Goal: Navigation & Orientation: Find specific page/section

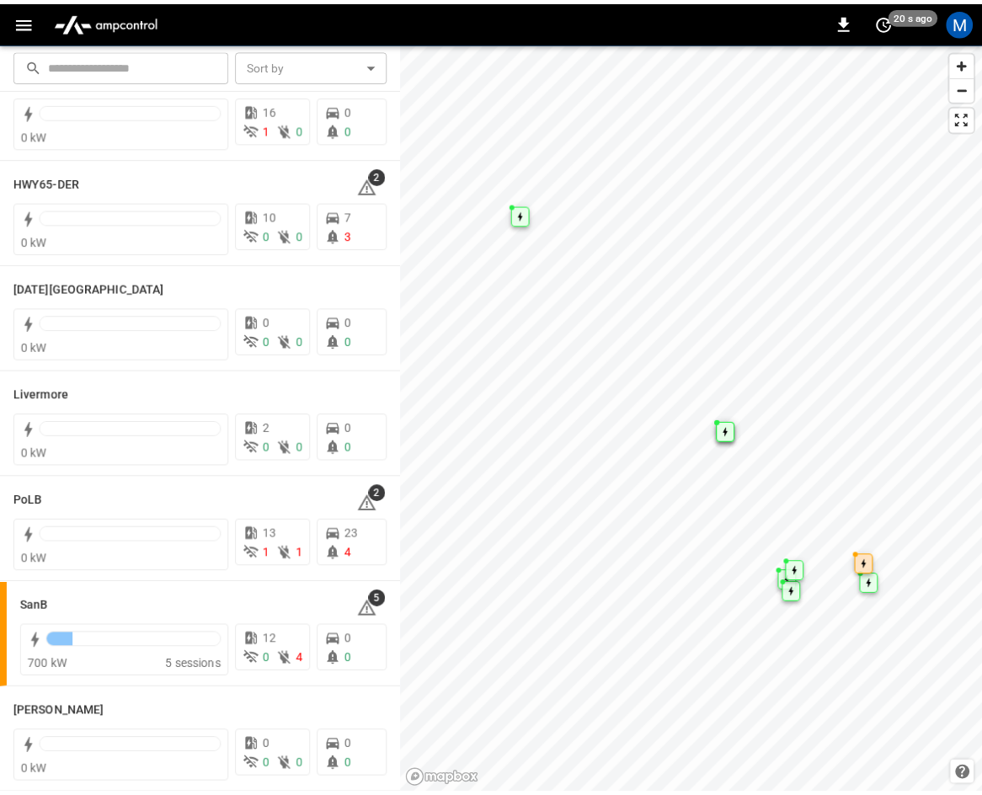
scroll to position [299, 0]
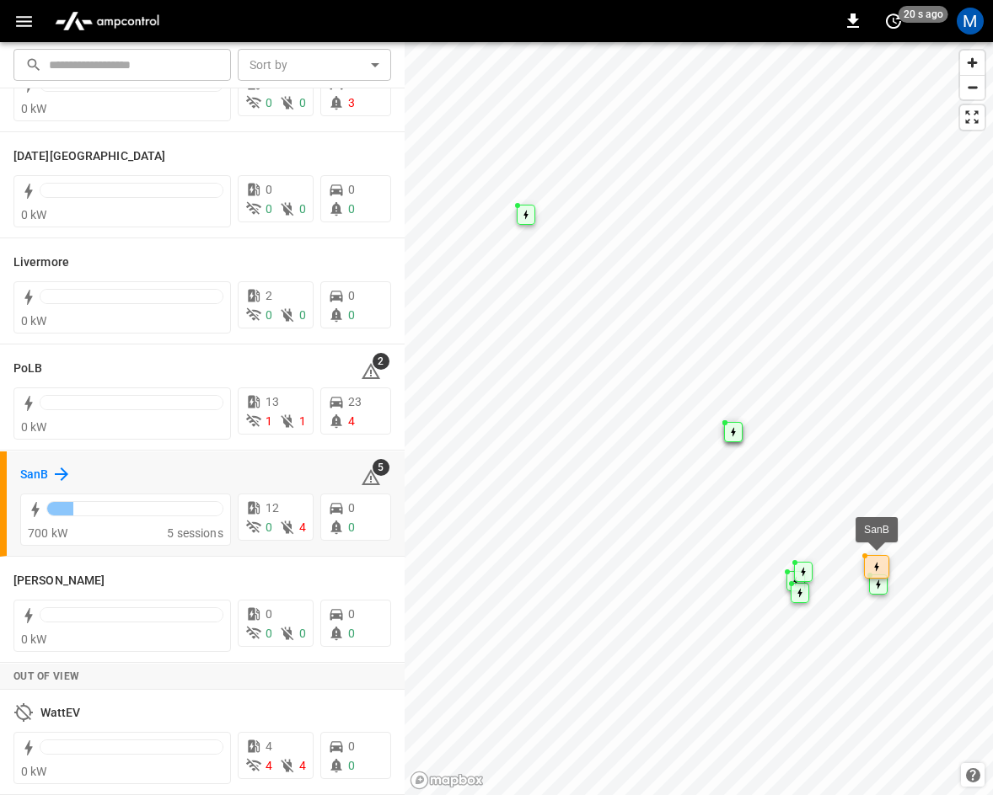
click at [37, 469] on h6 "SanB" at bounding box center [34, 475] width 28 height 19
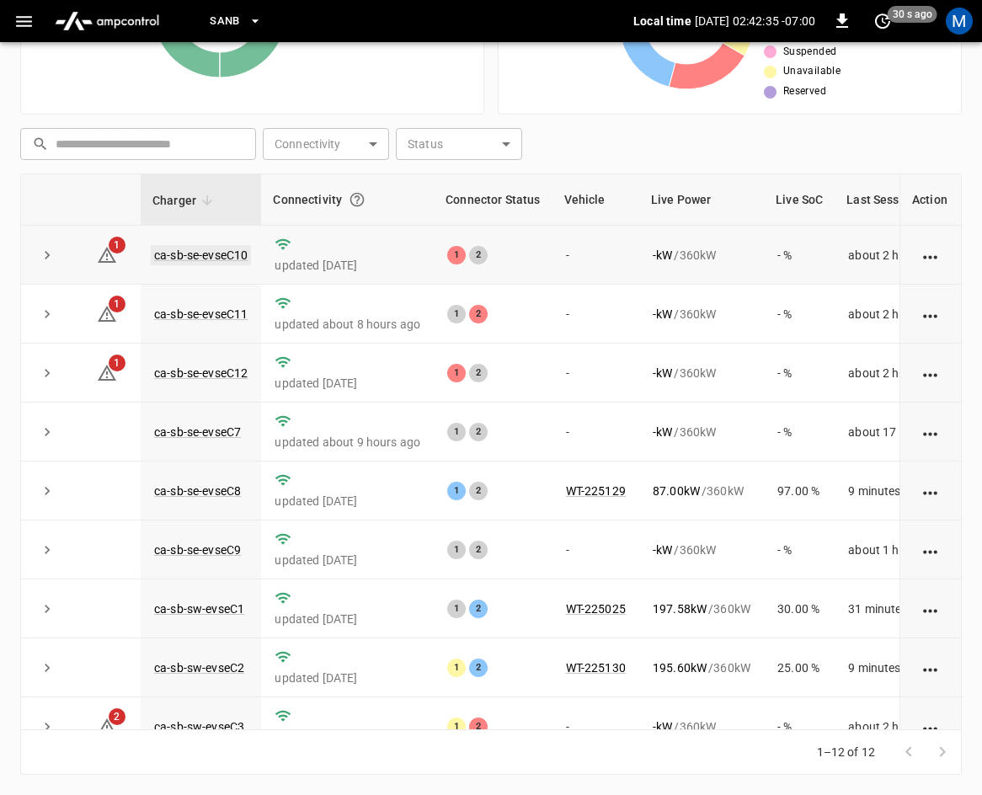
click at [221, 251] on link "ca-sb-se-evseC10" at bounding box center [201, 255] width 100 height 20
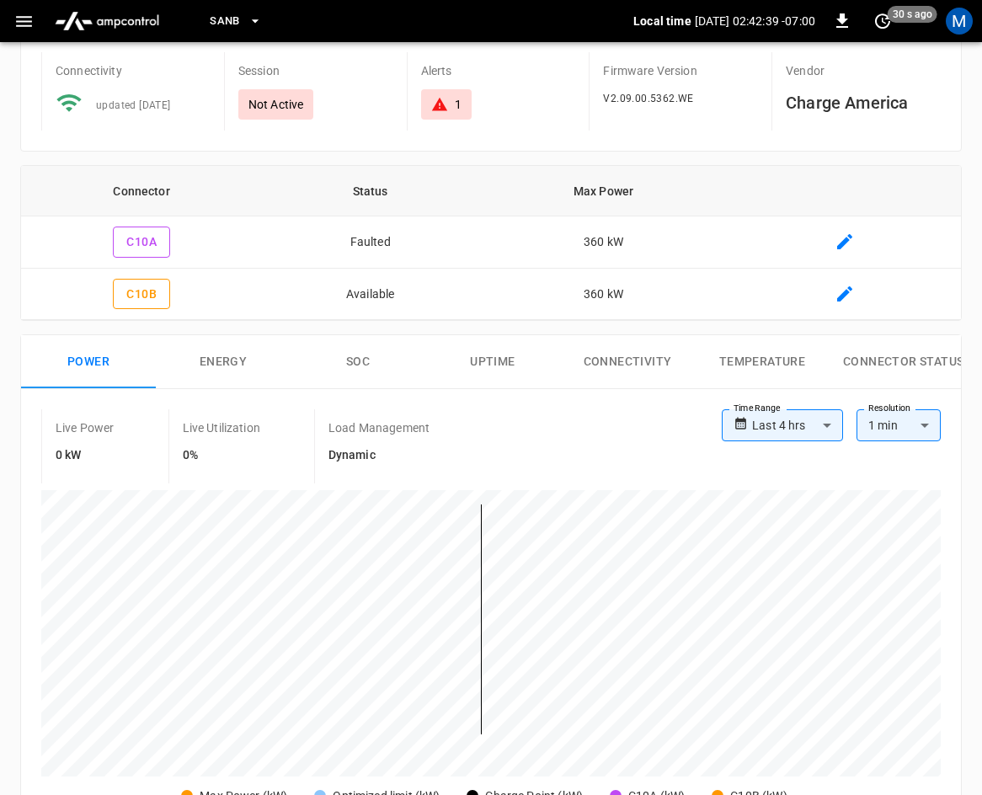
scroll to position [25, 0]
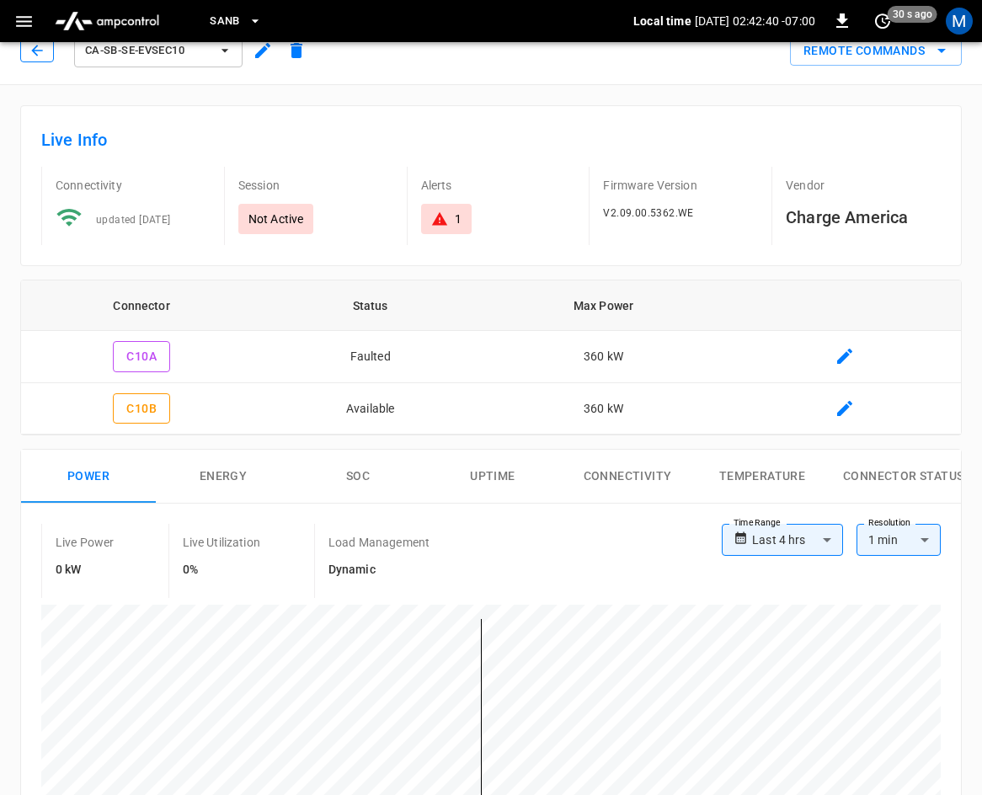
click at [33, 58] on button "button" at bounding box center [37, 51] width 34 height 24
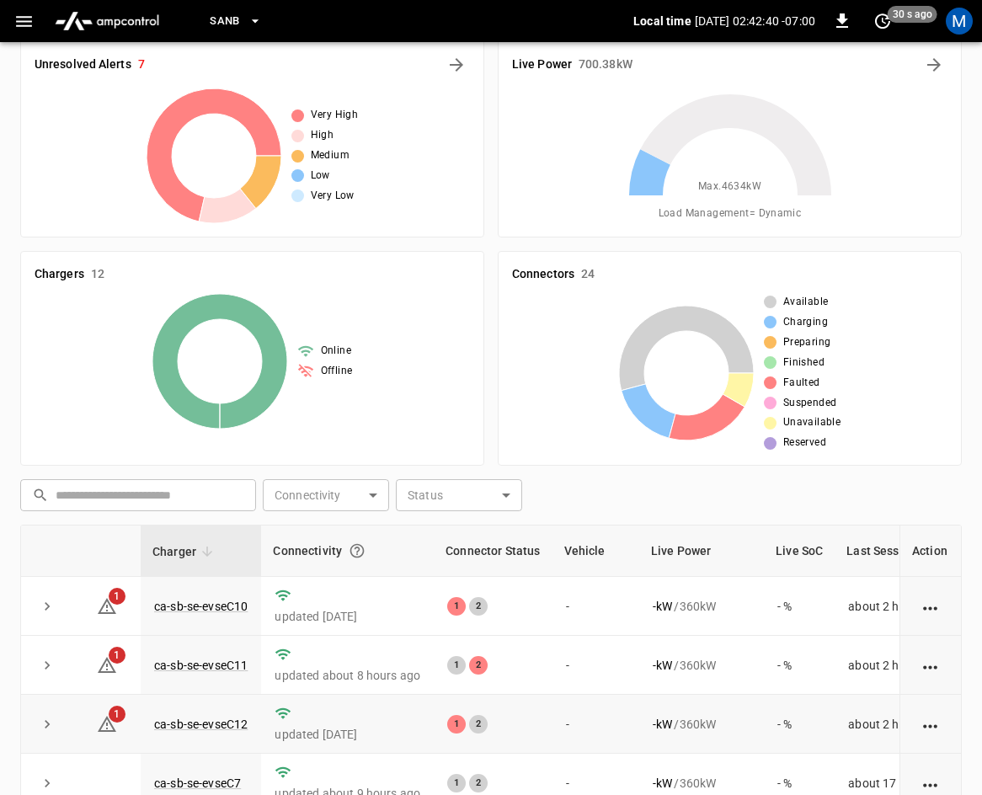
scroll to position [377, 0]
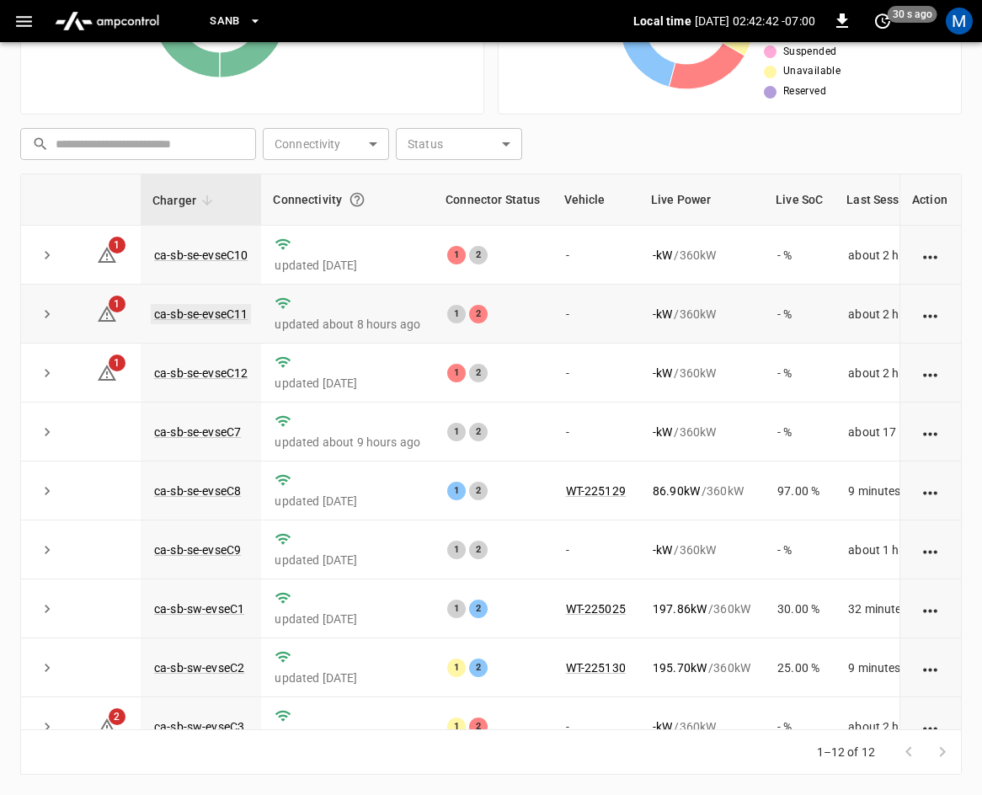
click at [179, 316] on link "ca-sb-se-evseC11" at bounding box center [201, 314] width 100 height 20
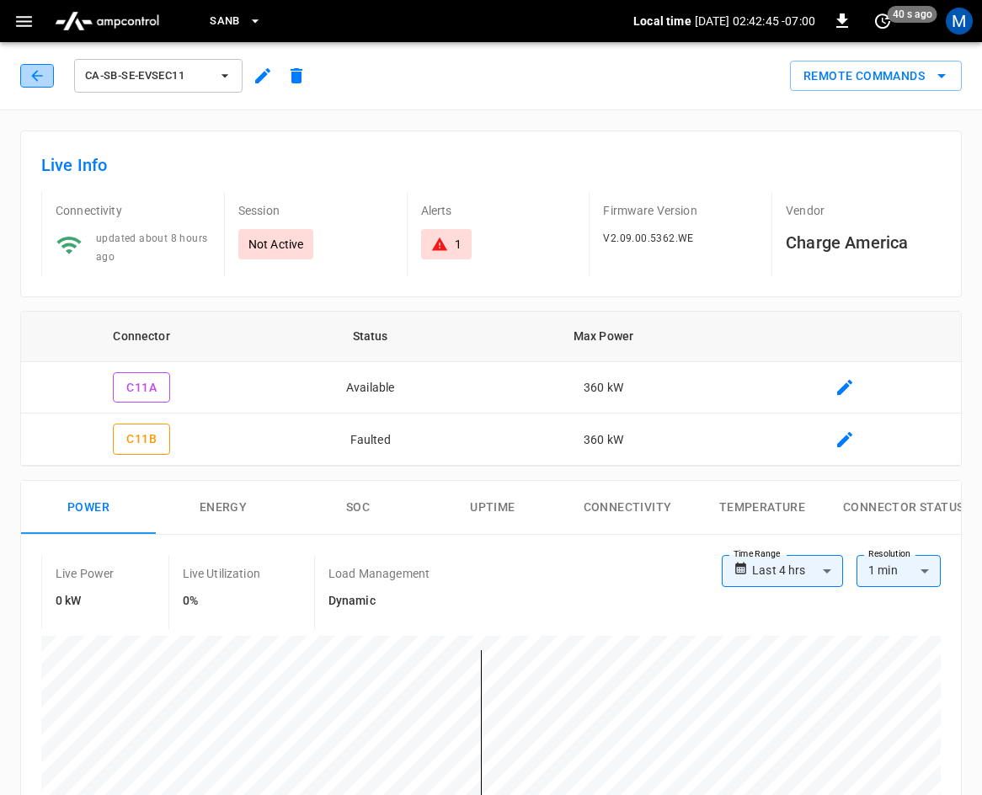
click at [32, 79] on icon "button" at bounding box center [37, 75] width 17 height 17
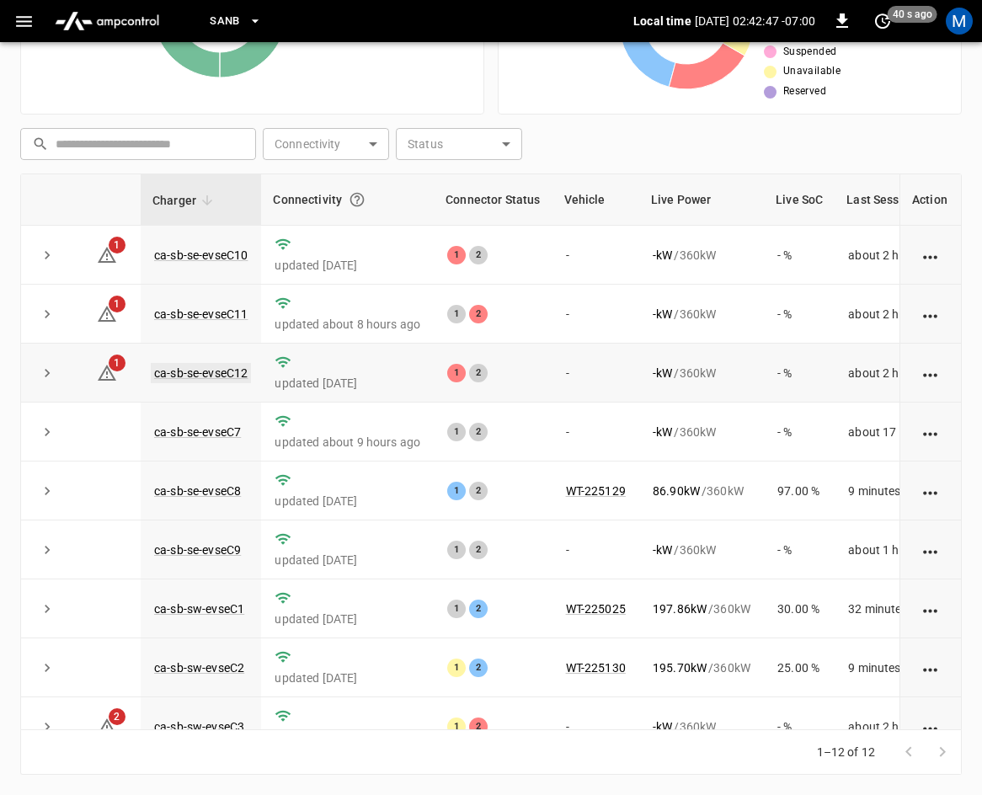
click at [207, 371] on link "ca-sb-se-evseC12" at bounding box center [201, 373] width 100 height 20
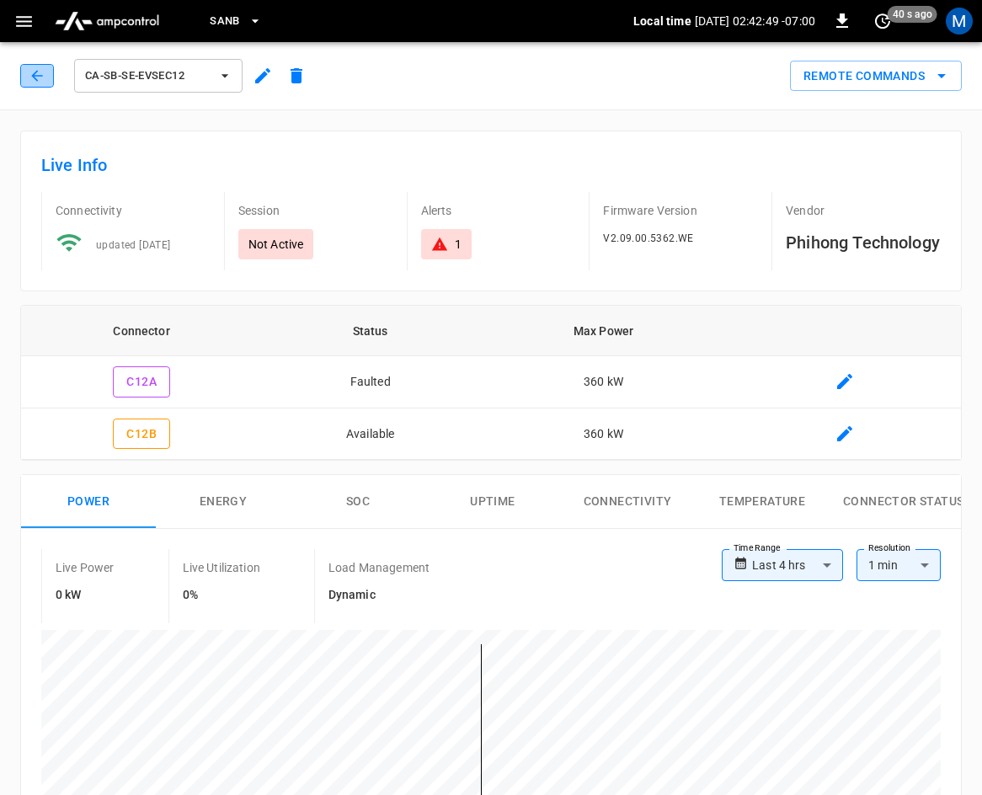
click at [38, 79] on icon "button" at bounding box center [37, 75] width 17 height 17
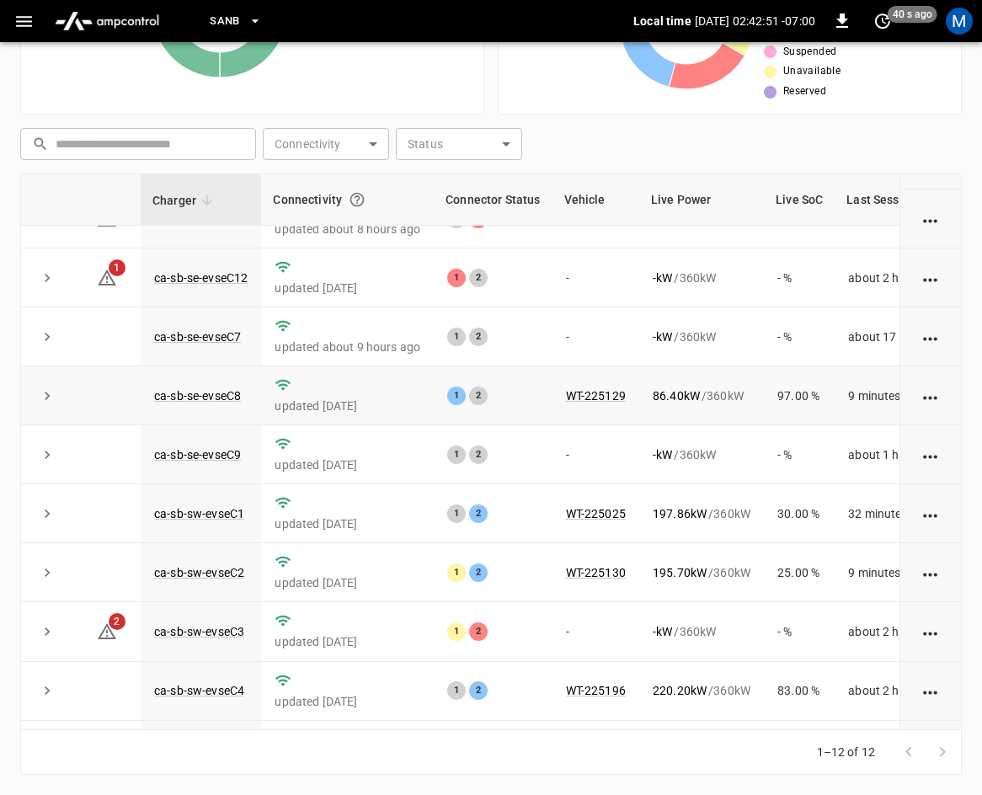
scroll to position [224, 0]
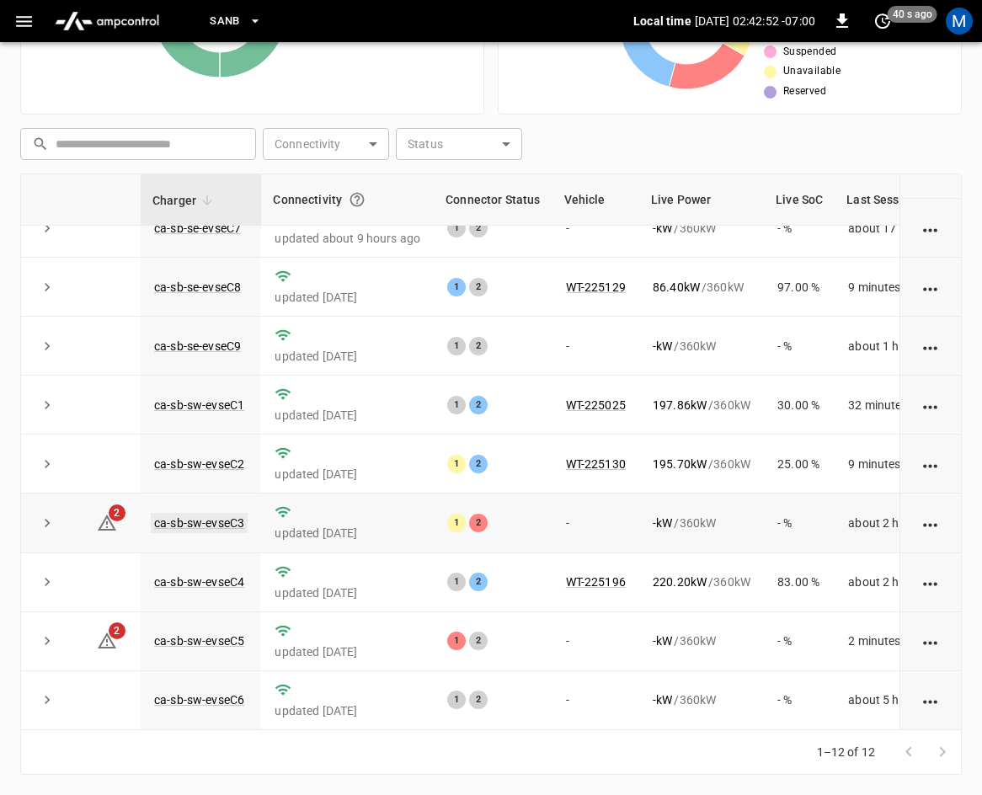
click at [225, 513] on link "ca-sb-sw-evseC3" at bounding box center [199, 523] width 97 height 20
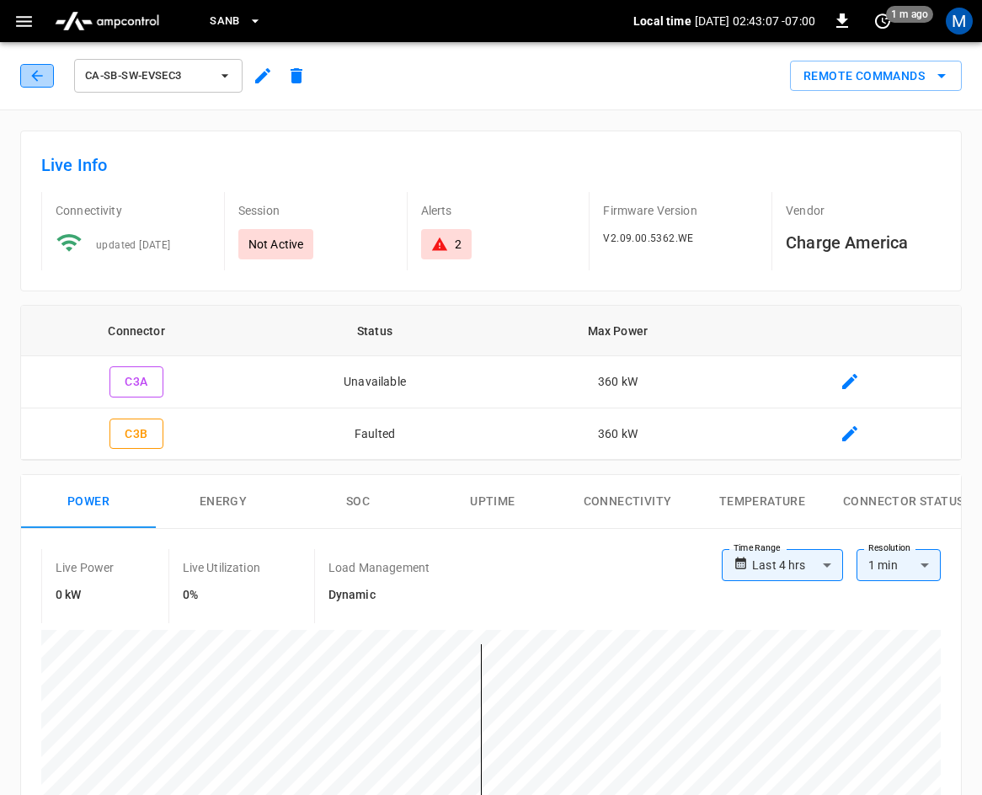
click at [29, 70] on icon "button" at bounding box center [37, 75] width 17 height 17
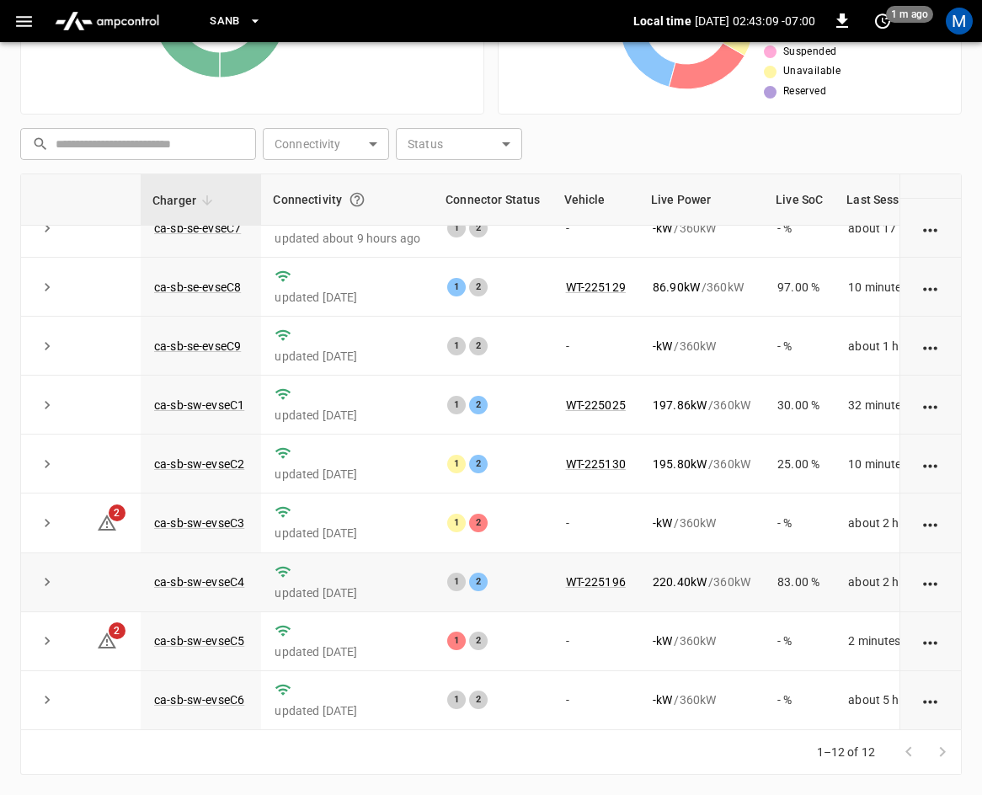
scroll to position [224, 0]
click at [219, 634] on link "ca-sb-sw-evseC5" at bounding box center [199, 641] width 97 height 20
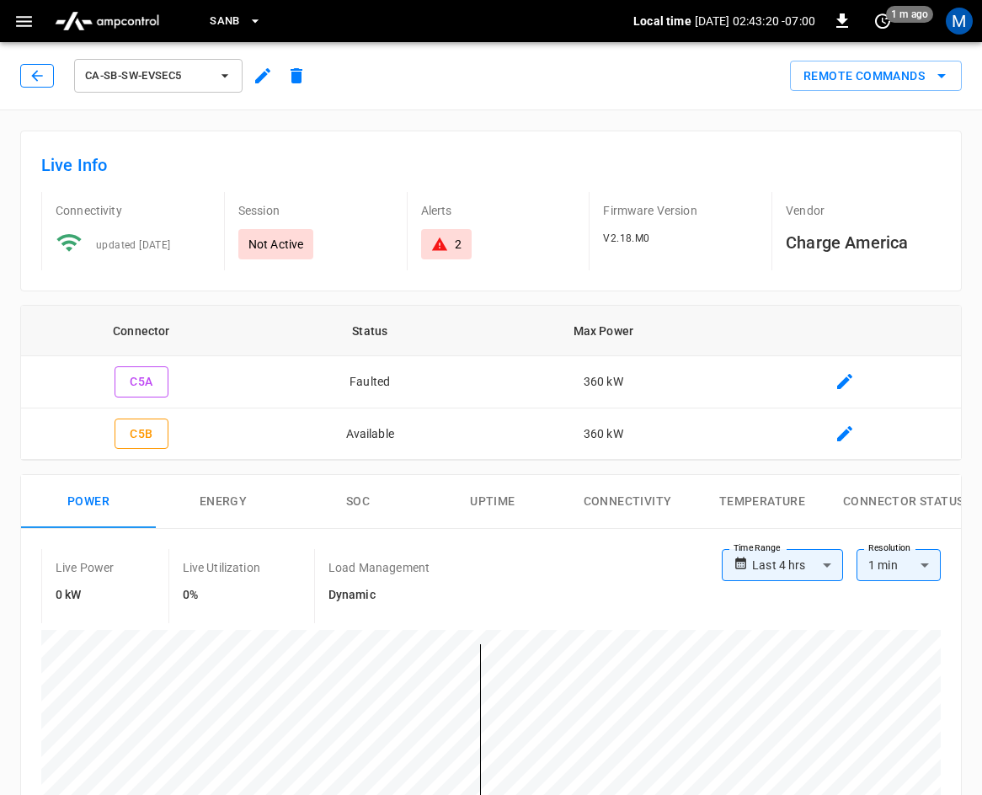
click at [36, 78] on icon "button" at bounding box center [37, 75] width 17 height 17
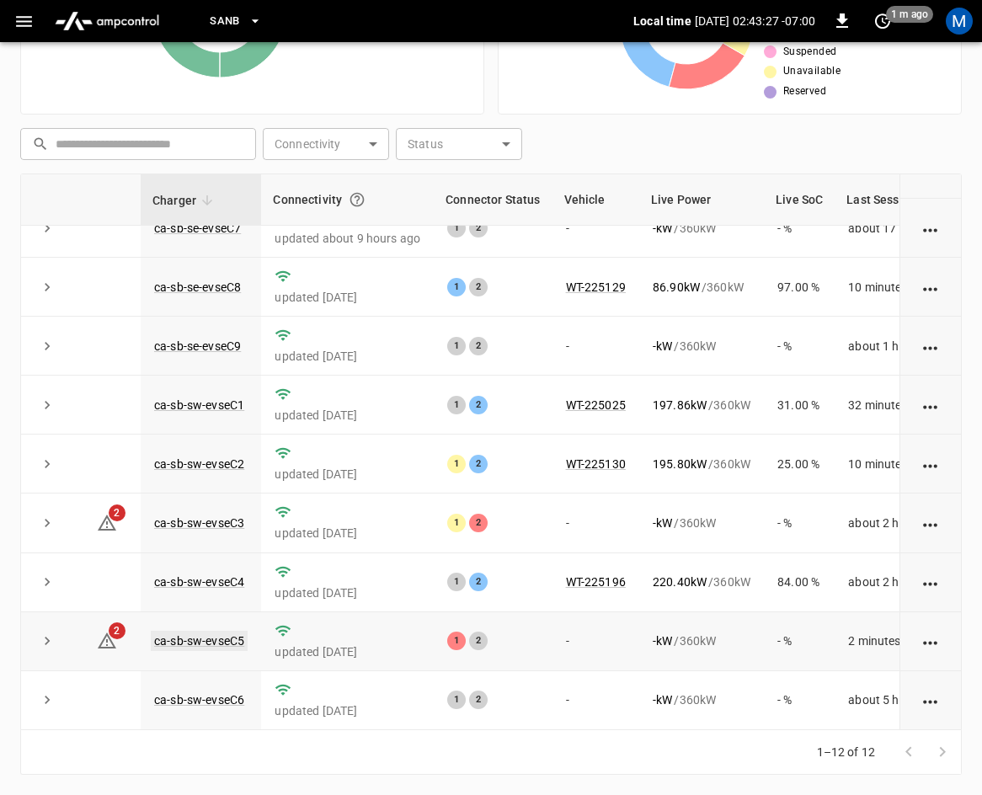
click at [190, 631] on link "ca-sb-sw-evseC5" at bounding box center [199, 641] width 97 height 20
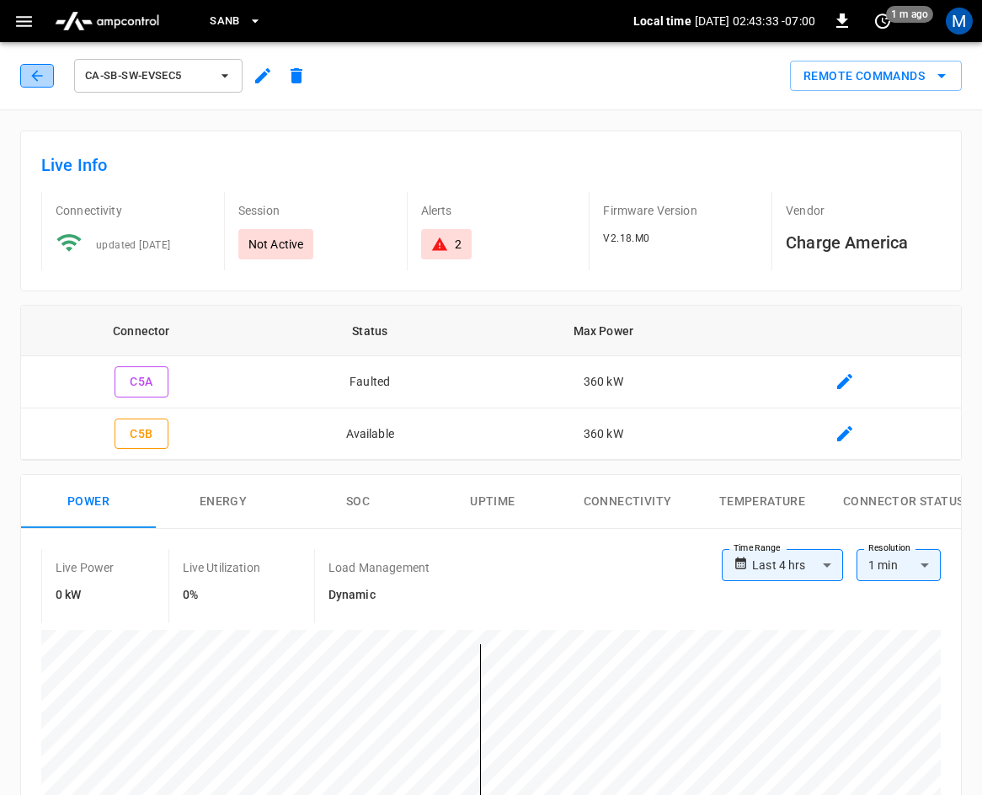
click at [46, 81] on button "button" at bounding box center [37, 76] width 34 height 24
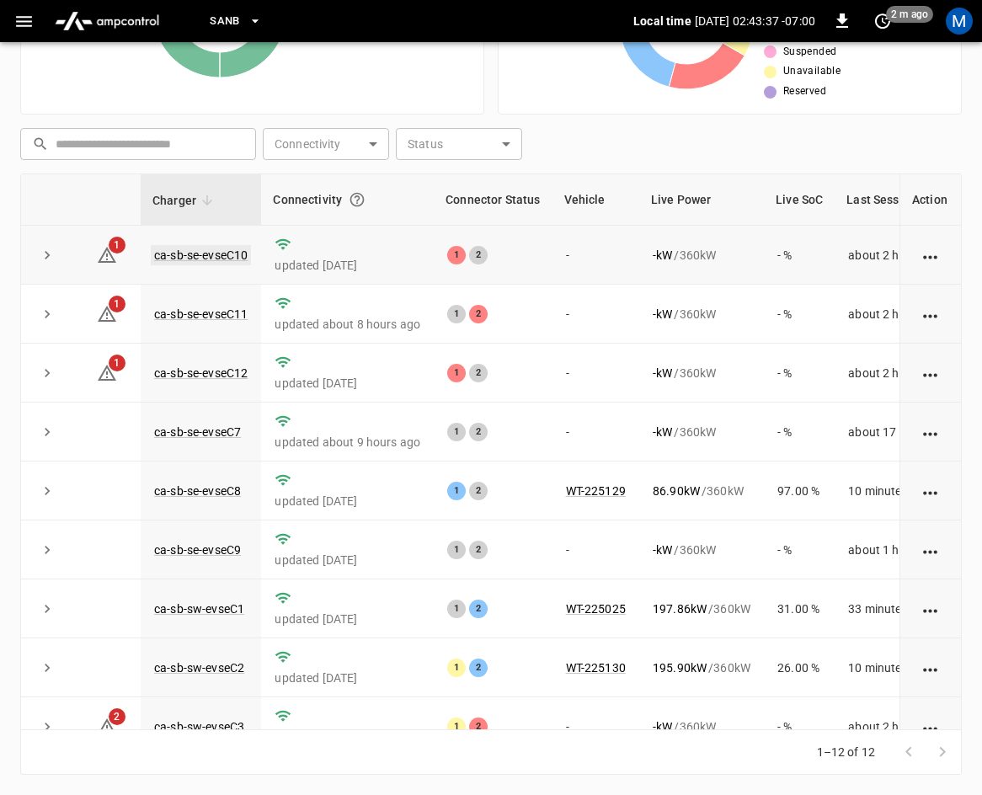
click at [193, 249] on link "ca-sb-se-evseC10" at bounding box center [201, 255] width 100 height 20
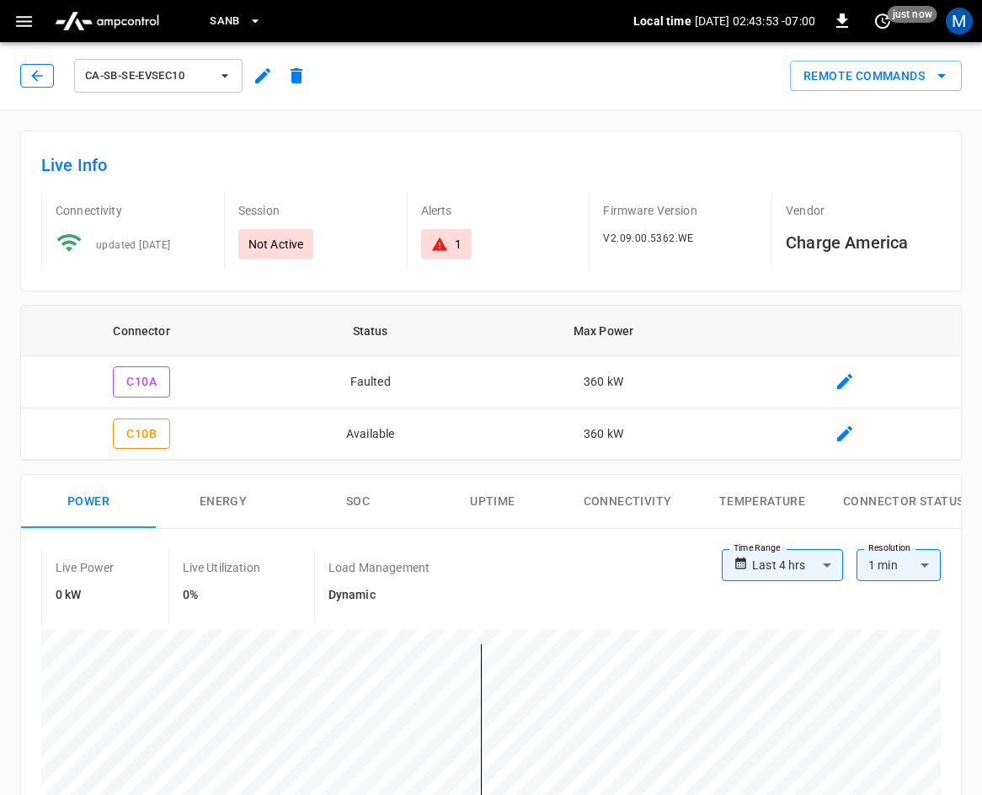
click at [44, 69] on icon "button" at bounding box center [37, 75] width 17 height 17
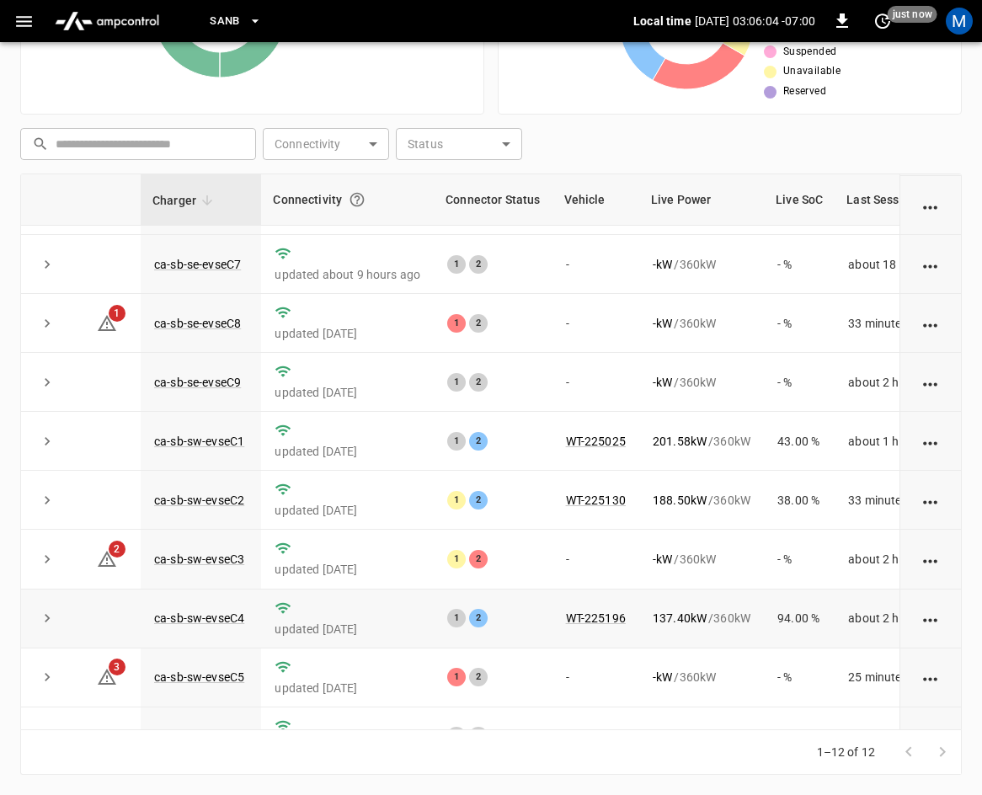
scroll to position [140, 0]
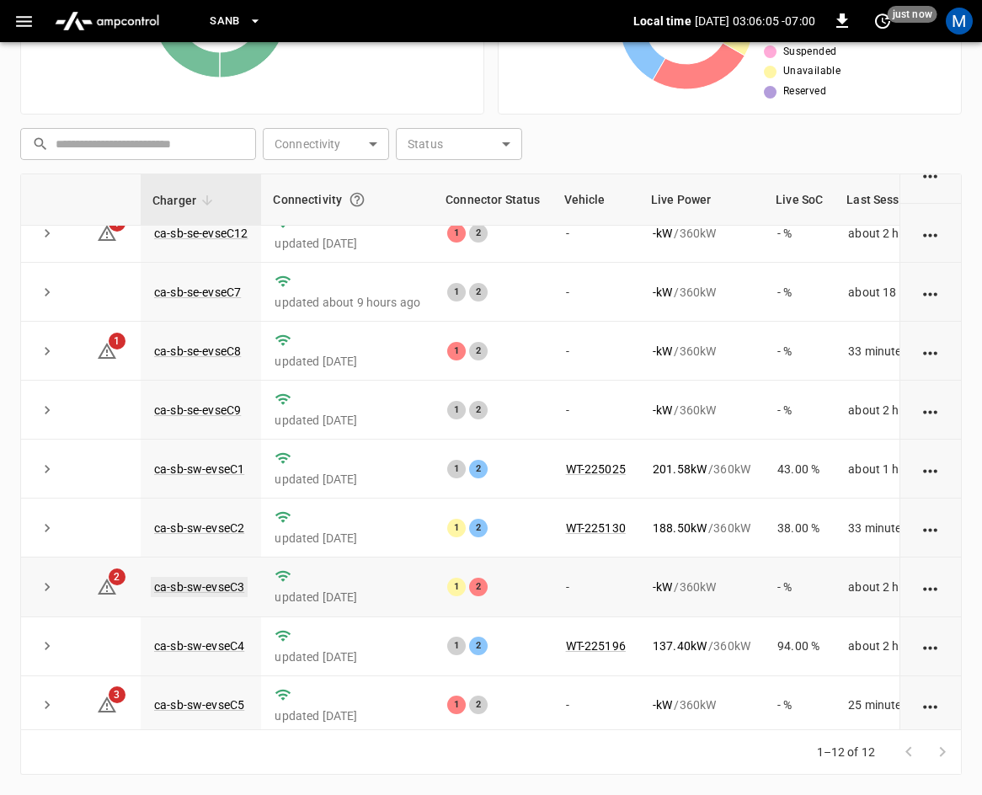
click at [204, 591] on link "ca-sb-sw-evseC3" at bounding box center [199, 587] width 97 height 20
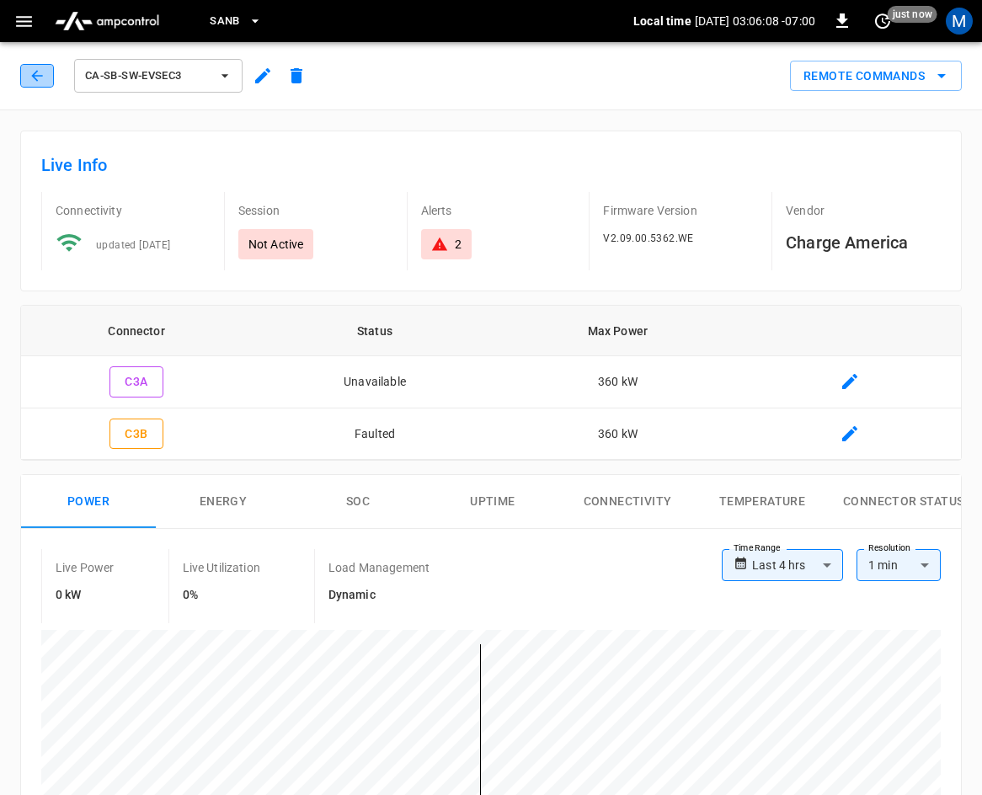
click at [43, 76] on icon "button" at bounding box center [37, 75] width 17 height 17
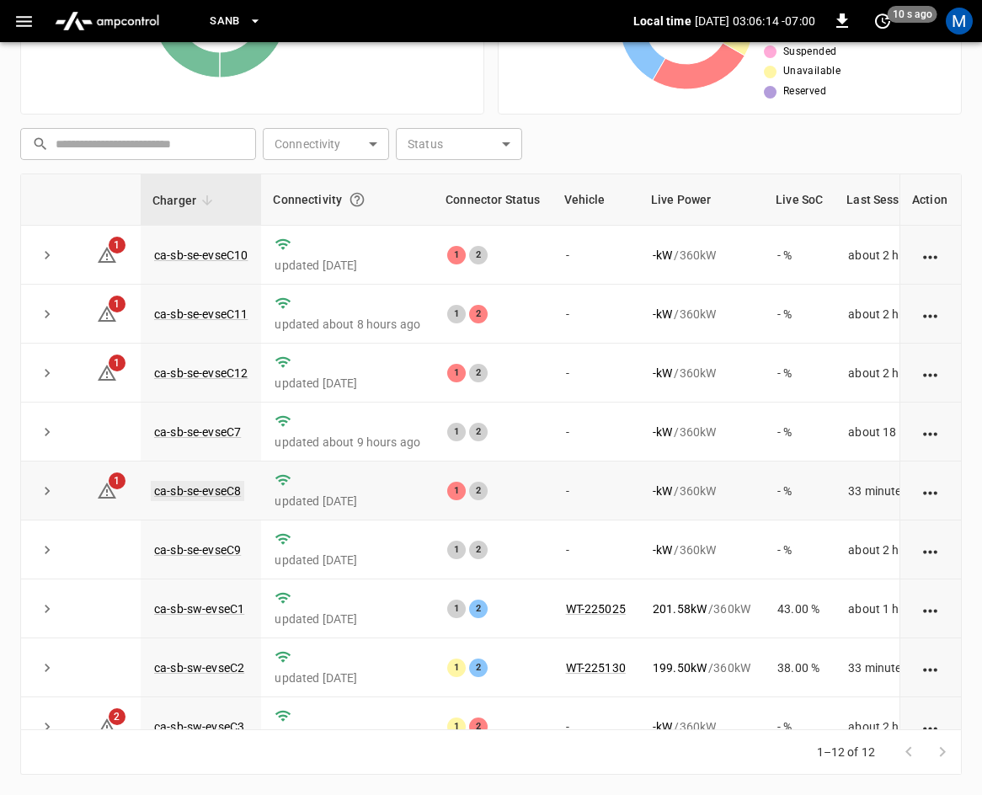
click at [233, 492] on link "ca-sb-se-evseC8" at bounding box center [198, 491] width 94 height 20
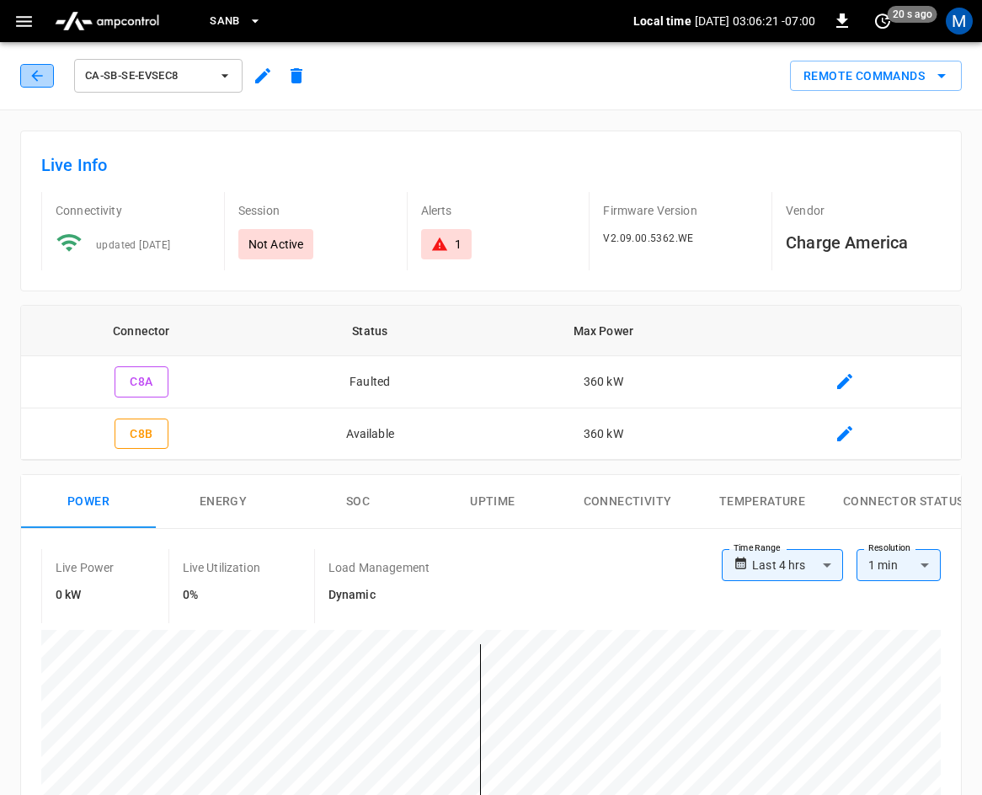
click at [38, 72] on icon "button" at bounding box center [37, 75] width 17 height 17
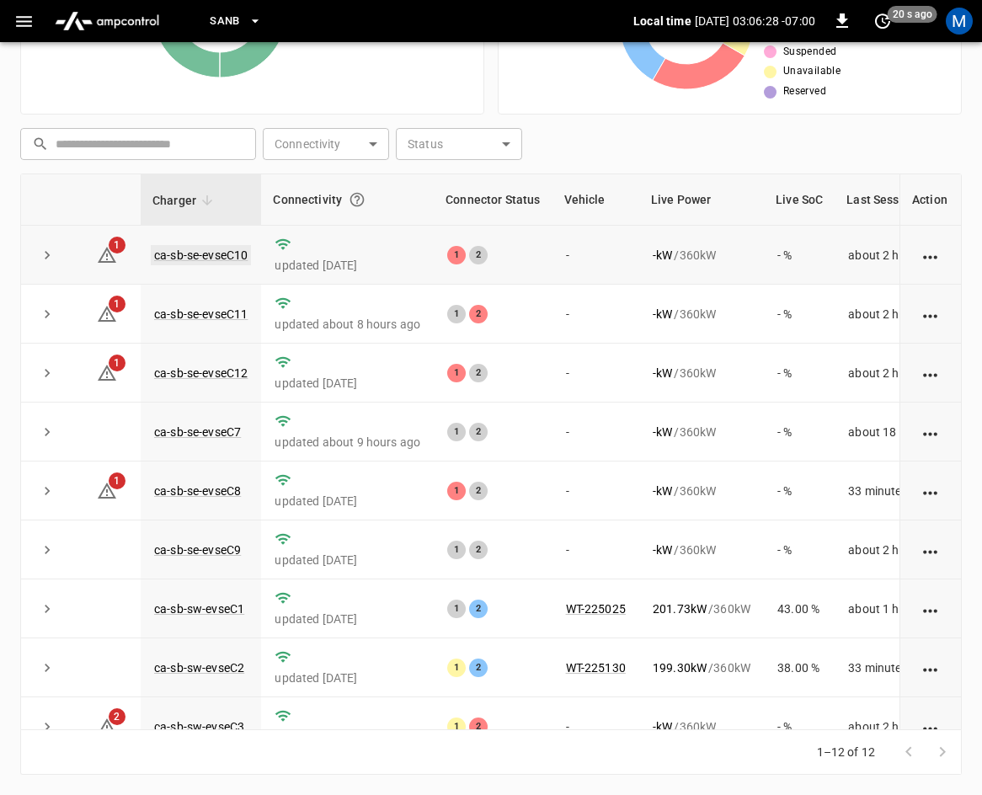
click at [233, 250] on link "ca-sb-se-evseC10" at bounding box center [201, 255] width 100 height 20
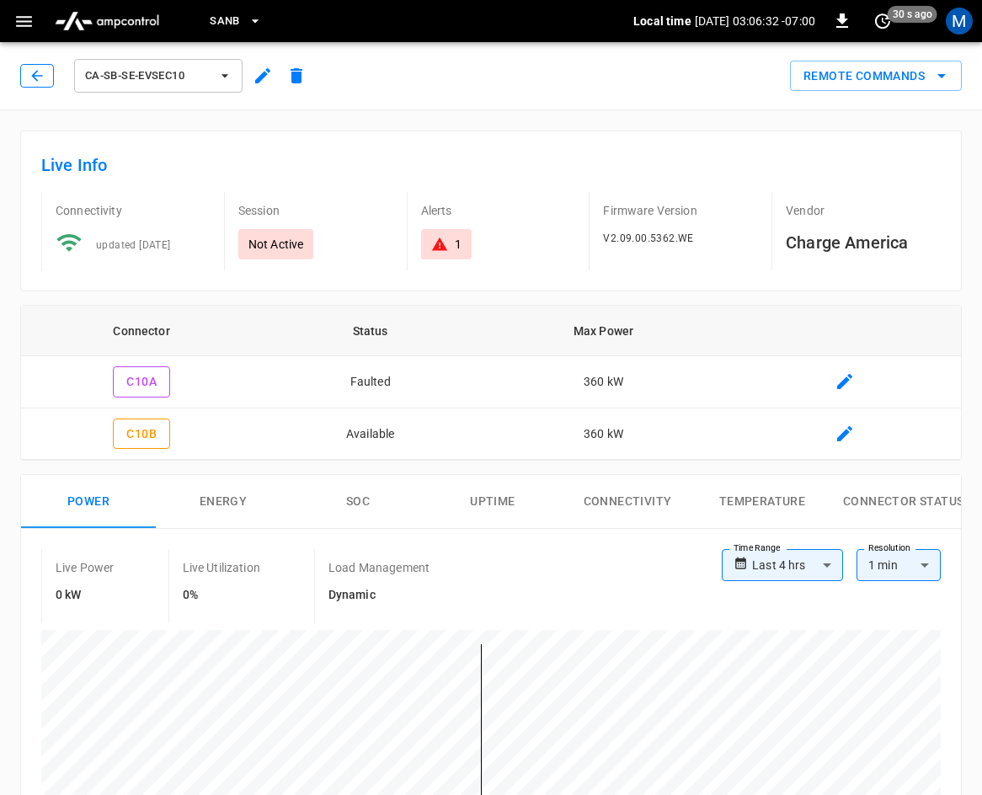
click at [38, 80] on icon "button" at bounding box center [37, 75] width 17 height 17
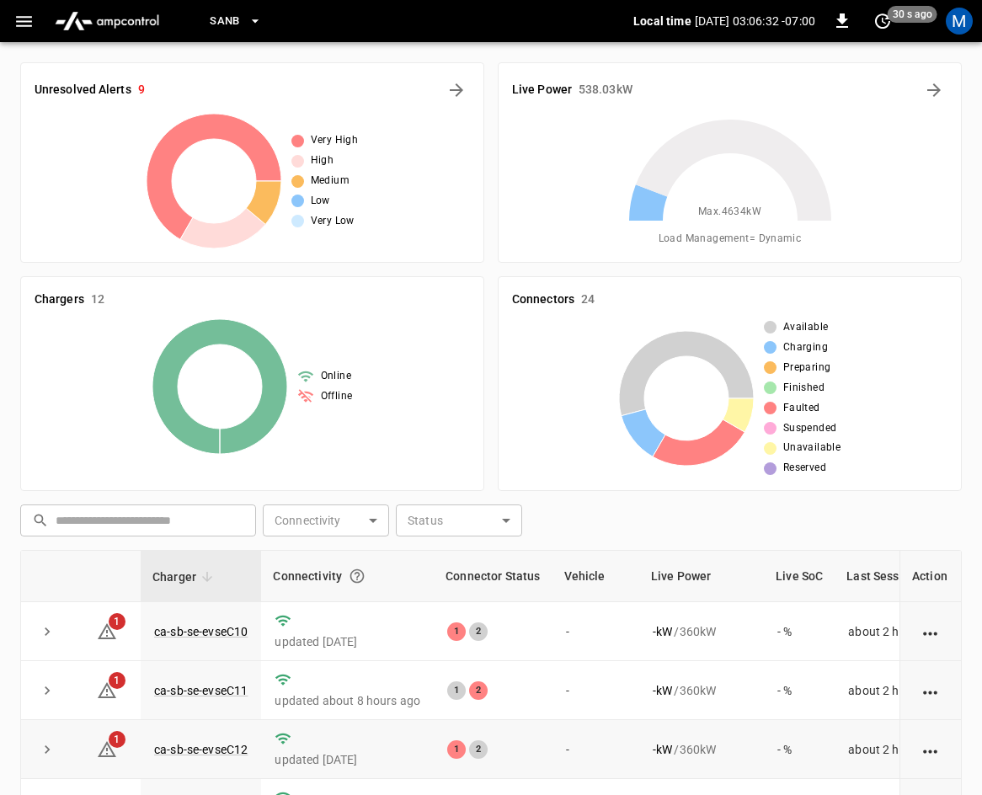
scroll to position [377, 0]
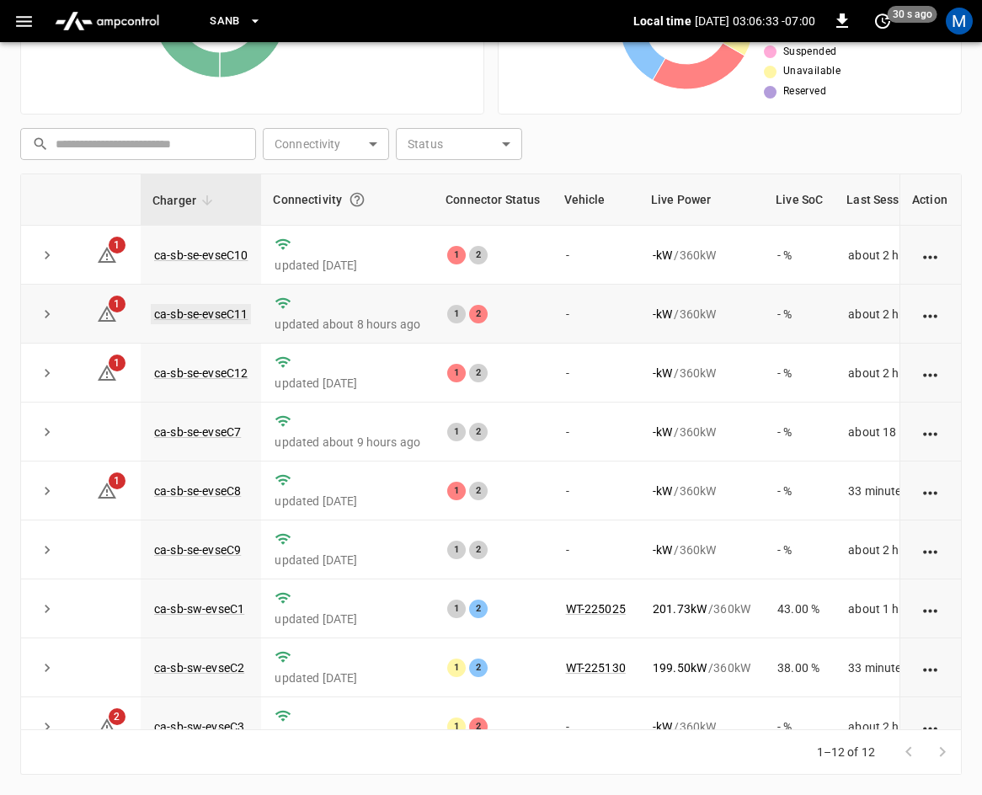
click at [168, 305] on link "ca-sb-se-evseC11" at bounding box center [201, 314] width 100 height 20
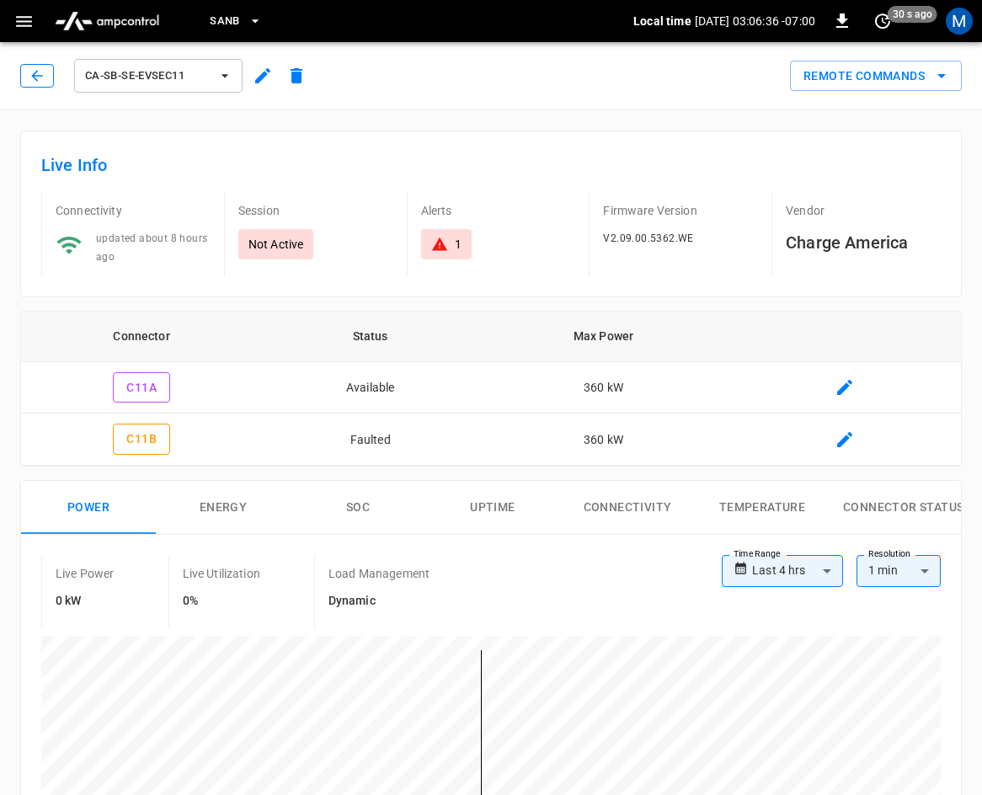
click at [35, 68] on button "button" at bounding box center [37, 76] width 34 height 24
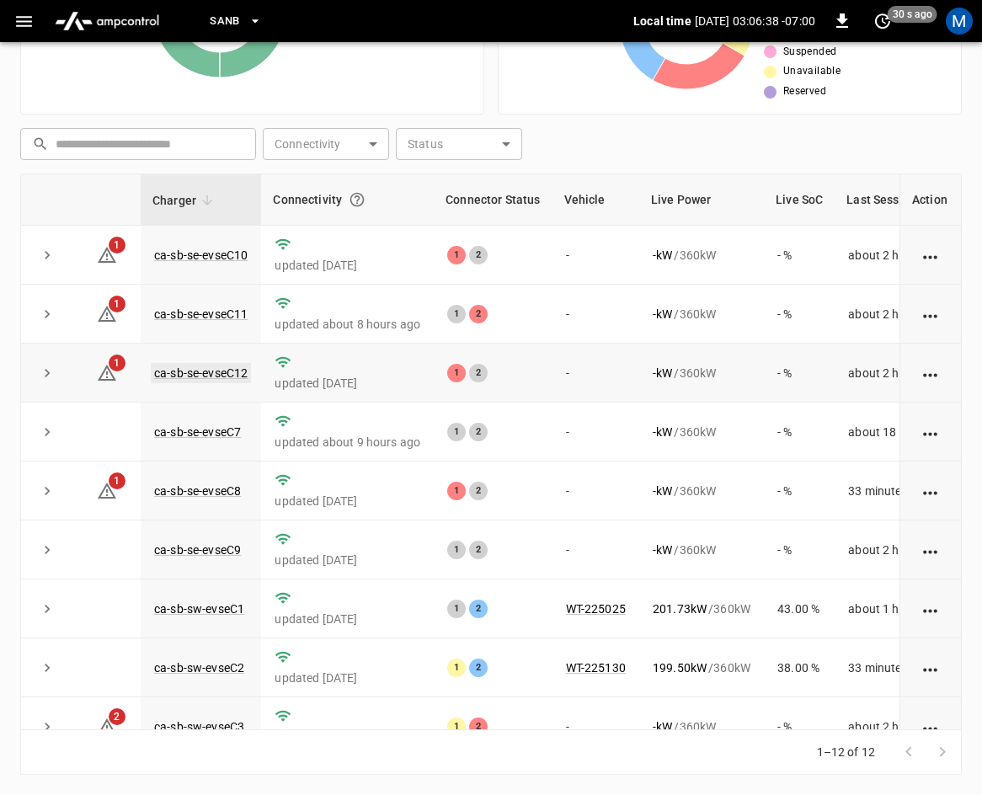
click at [216, 376] on link "ca-sb-se-evseC12" at bounding box center [201, 373] width 100 height 20
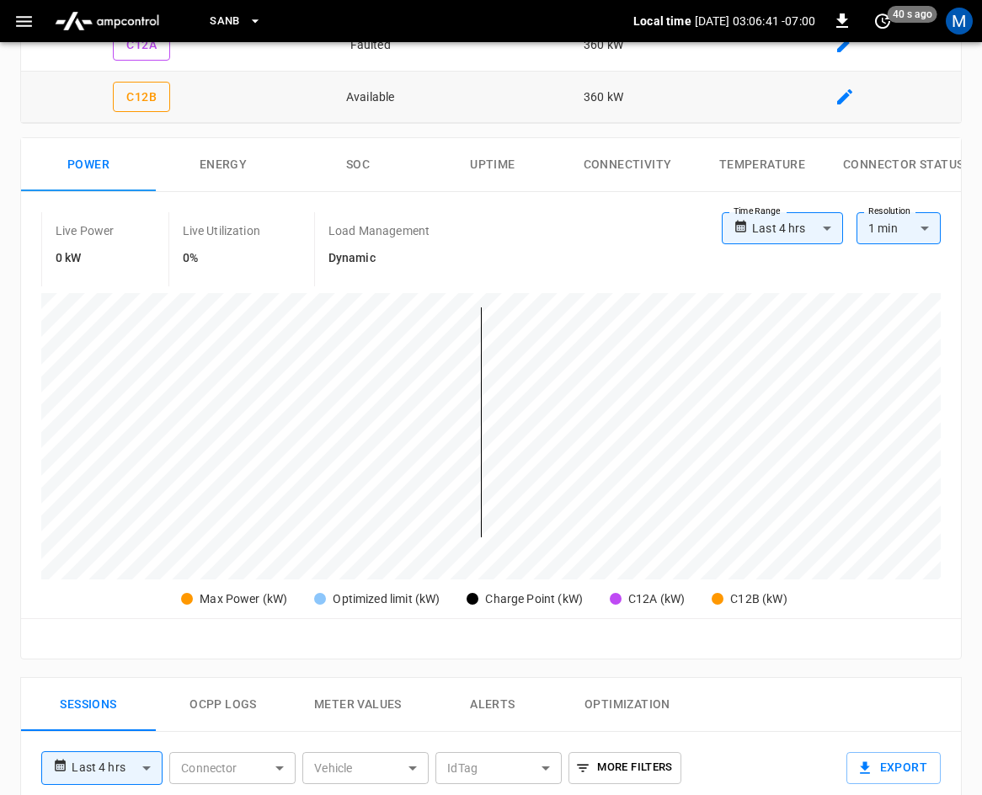
scroll to position [189, 0]
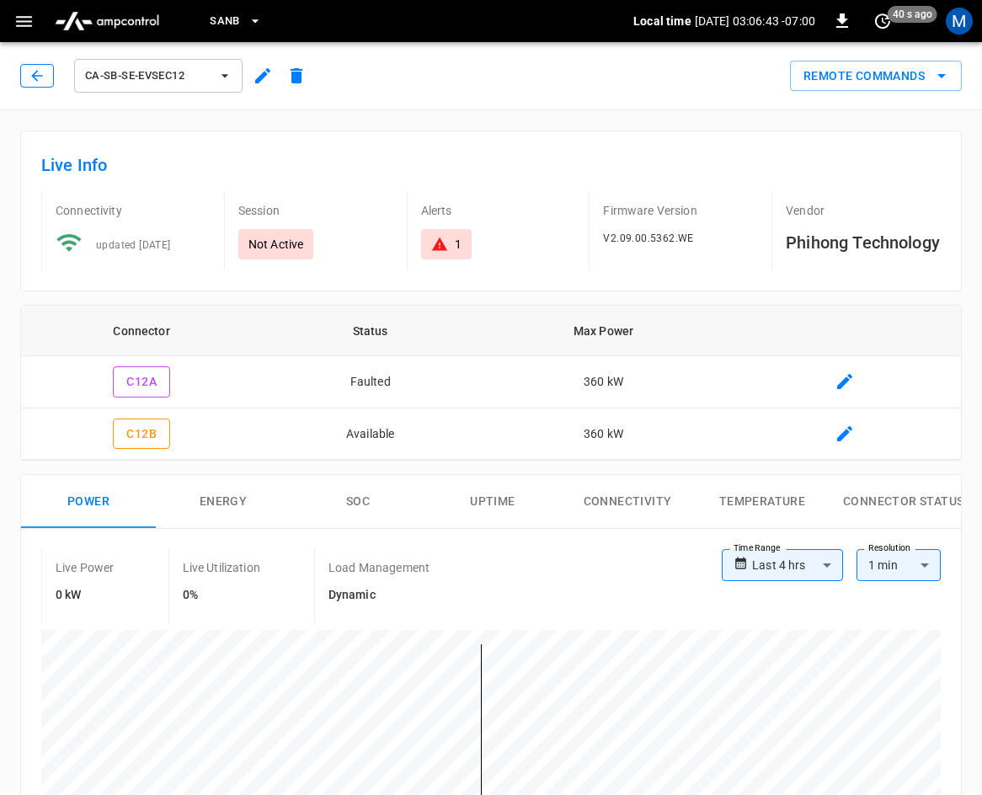
click at [48, 77] on button "button" at bounding box center [37, 76] width 34 height 24
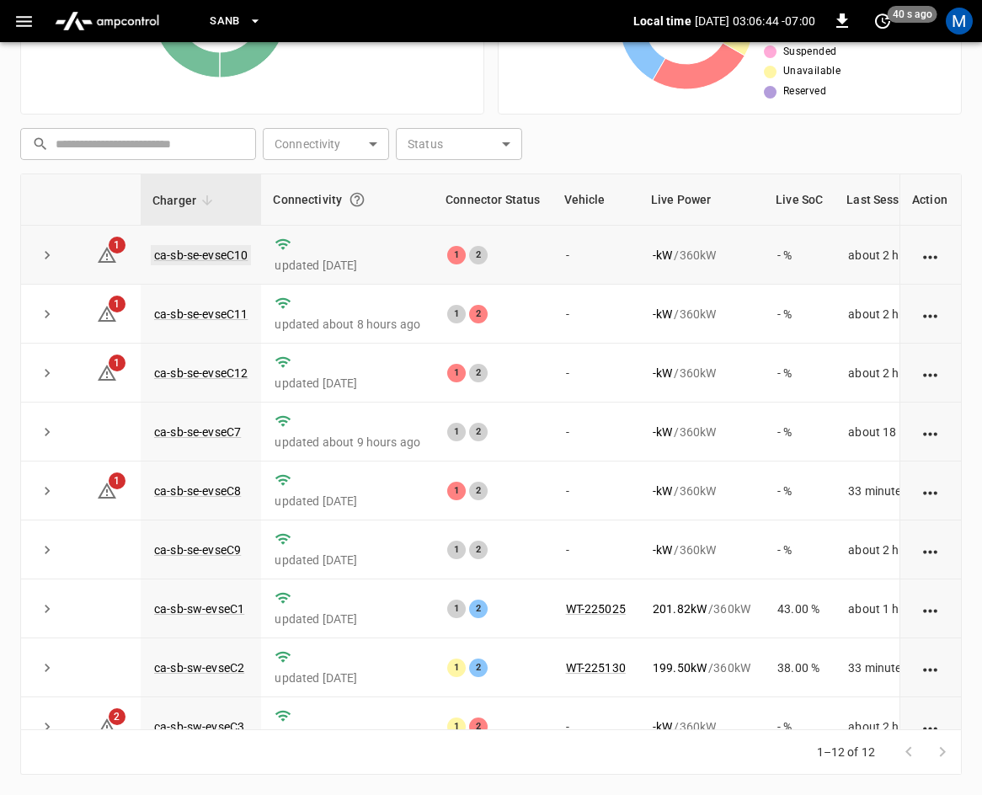
click at [203, 258] on link "ca-sb-se-evseC10" at bounding box center [201, 255] width 100 height 20
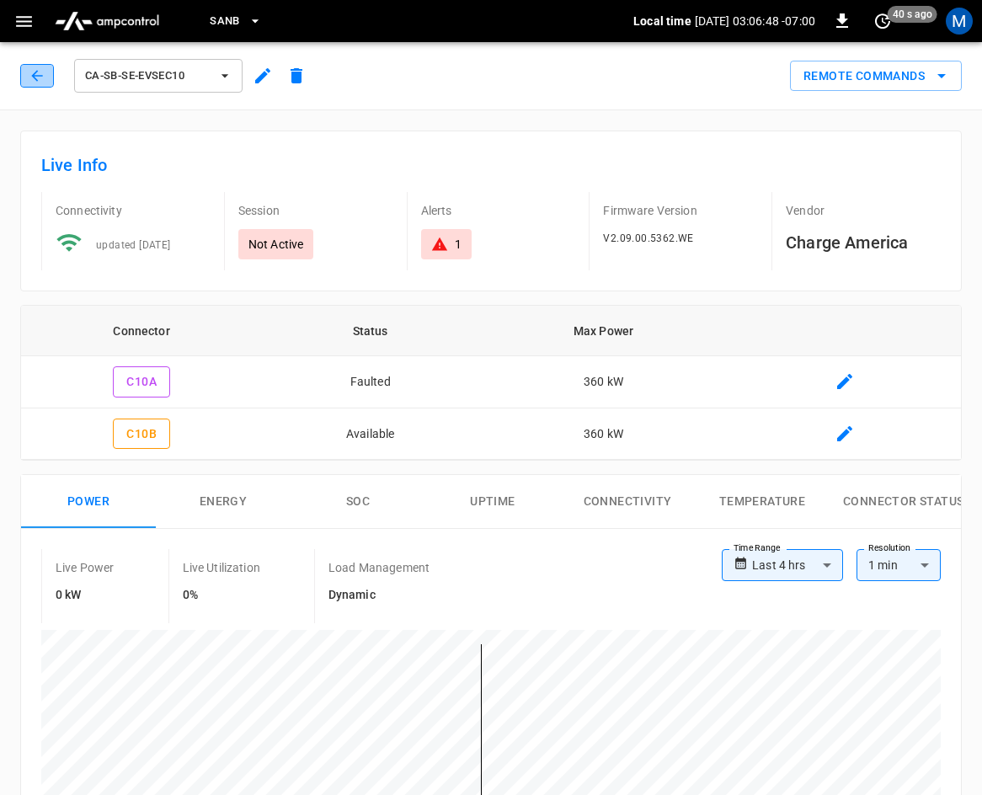
click at [35, 75] on icon "button" at bounding box center [37, 75] width 17 height 17
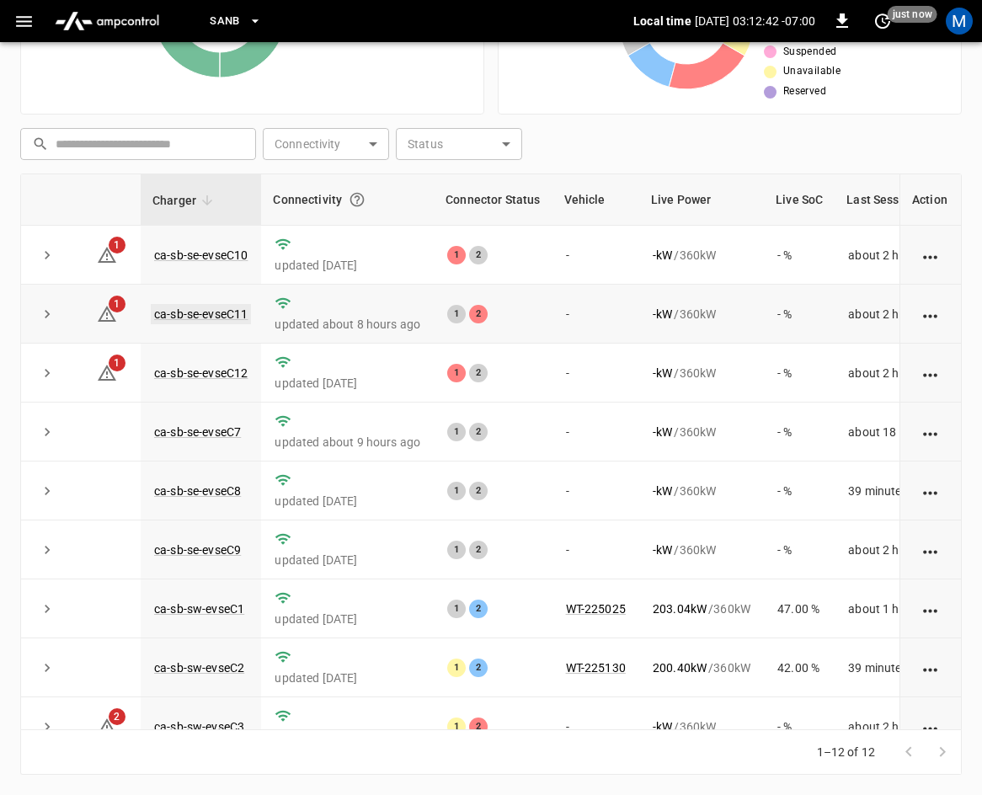
click at [197, 313] on link "ca-sb-se-evseC11" at bounding box center [201, 314] width 100 height 20
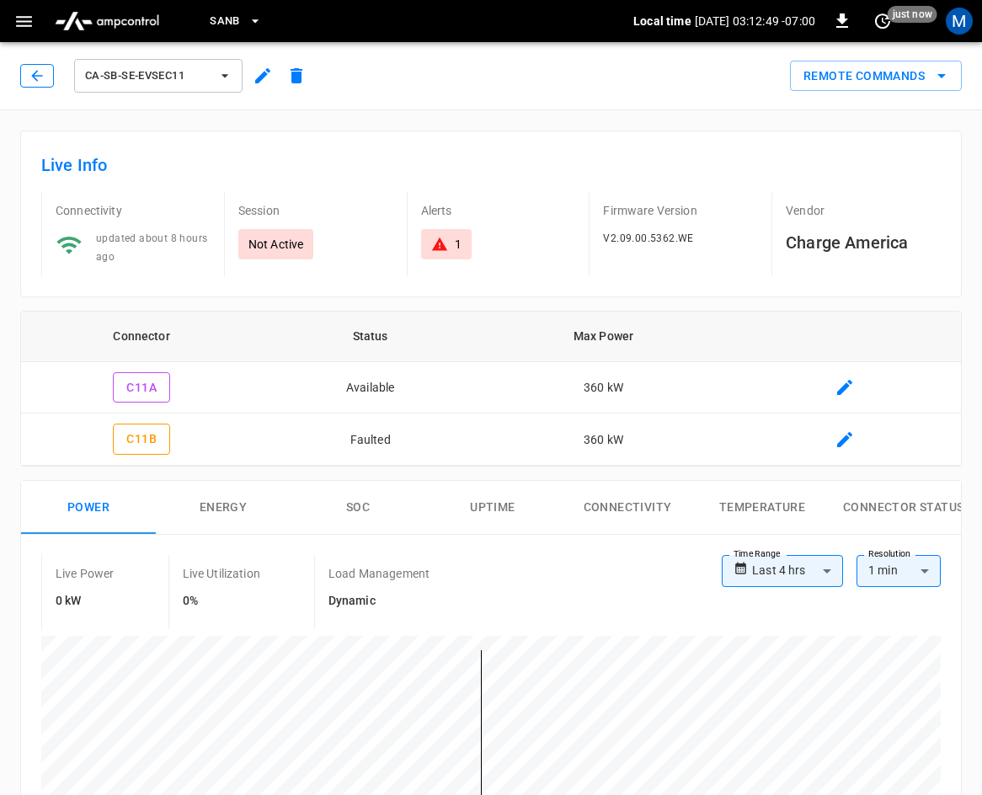
click at [35, 83] on icon "button" at bounding box center [37, 75] width 17 height 17
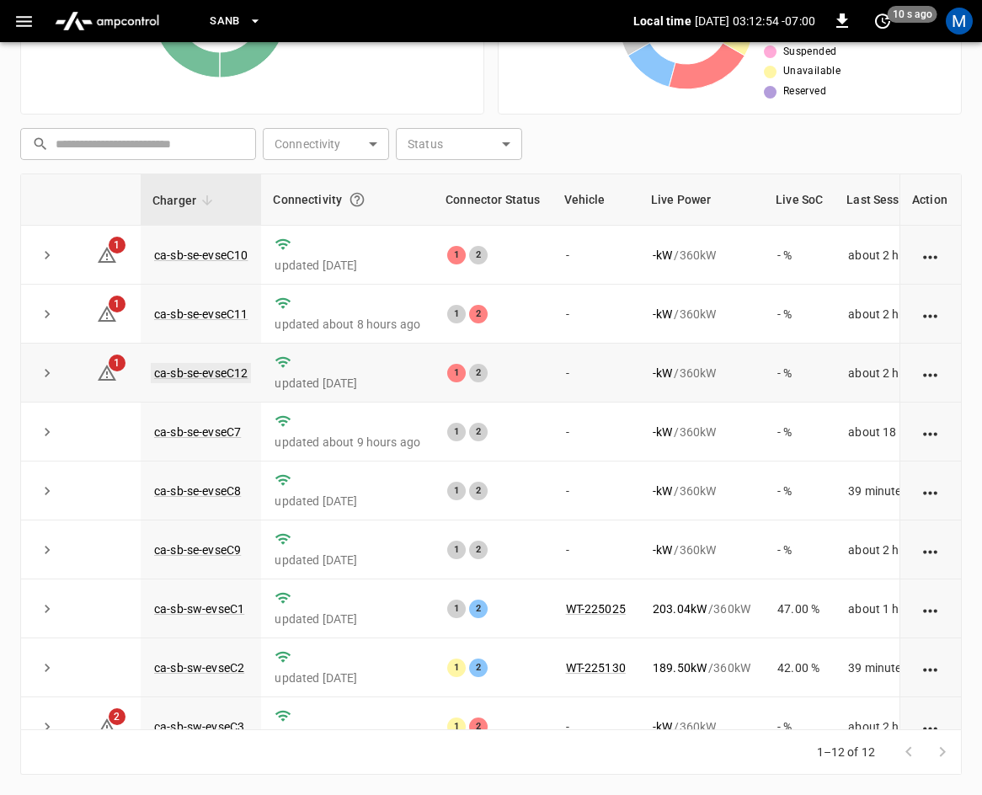
click at [220, 381] on link "ca-sb-se-evseC12" at bounding box center [201, 373] width 100 height 20
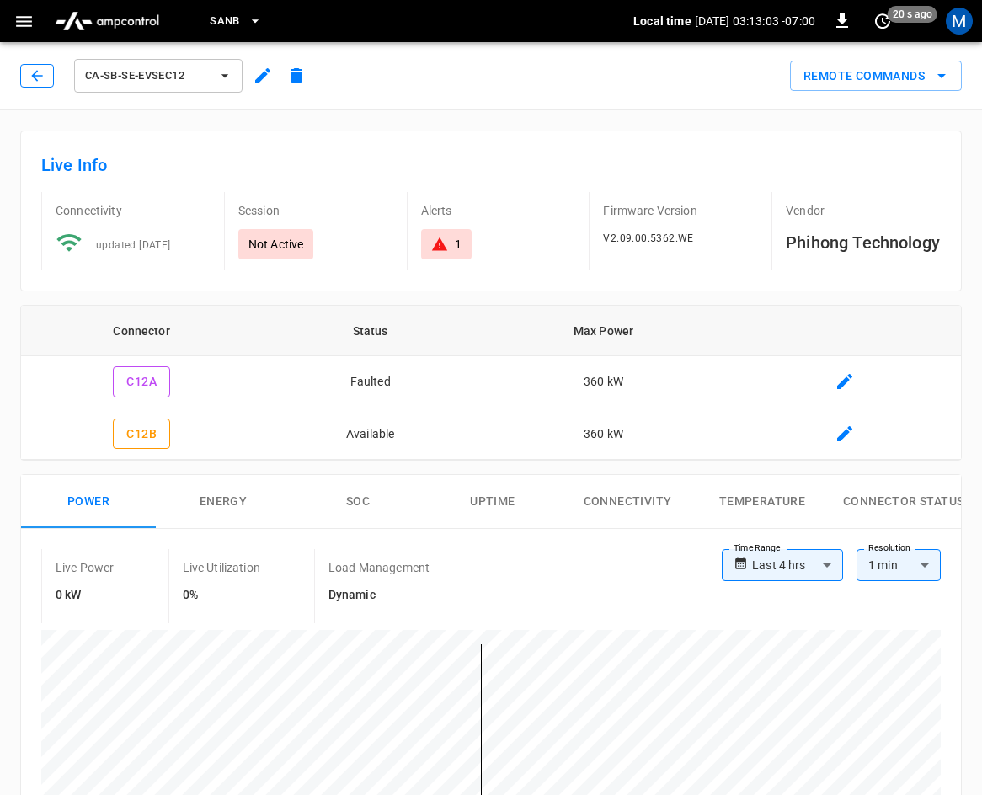
click at [36, 75] on icon "button" at bounding box center [37, 75] width 17 height 17
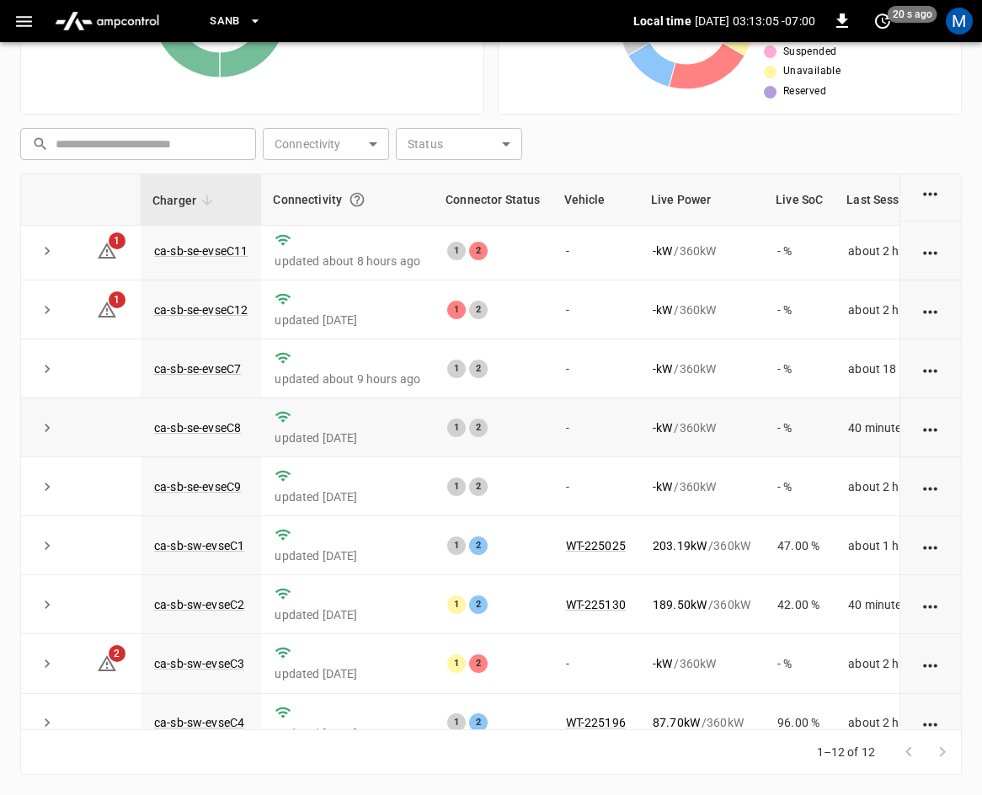
scroll to position [56, 0]
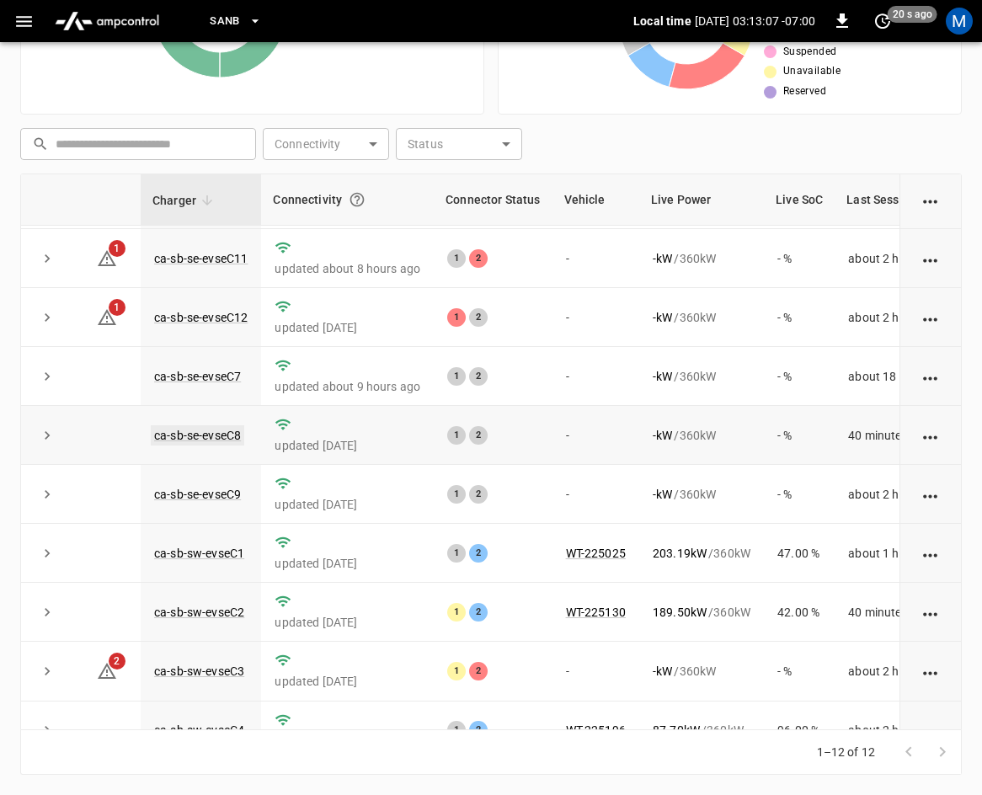
click at [201, 440] on link "ca-sb-se-evseC8" at bounding box center [198, 435] width 94 height 20
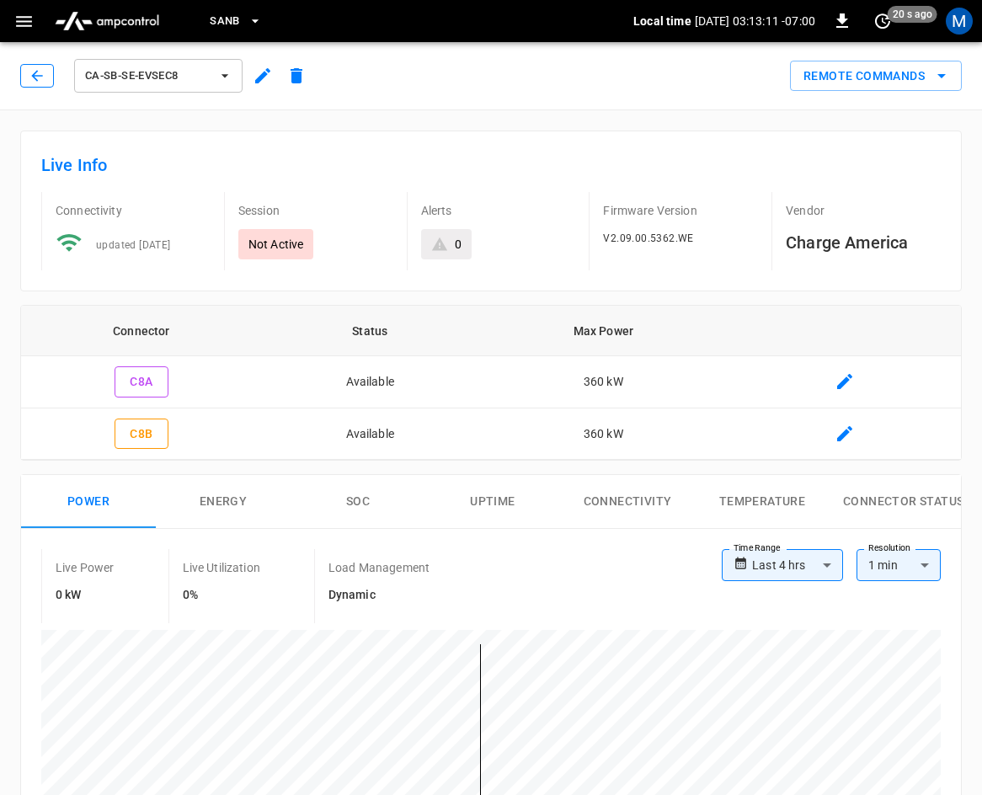
click at [32, 75] on icon "button" at bounding box center [37, 75] width 17 height 17
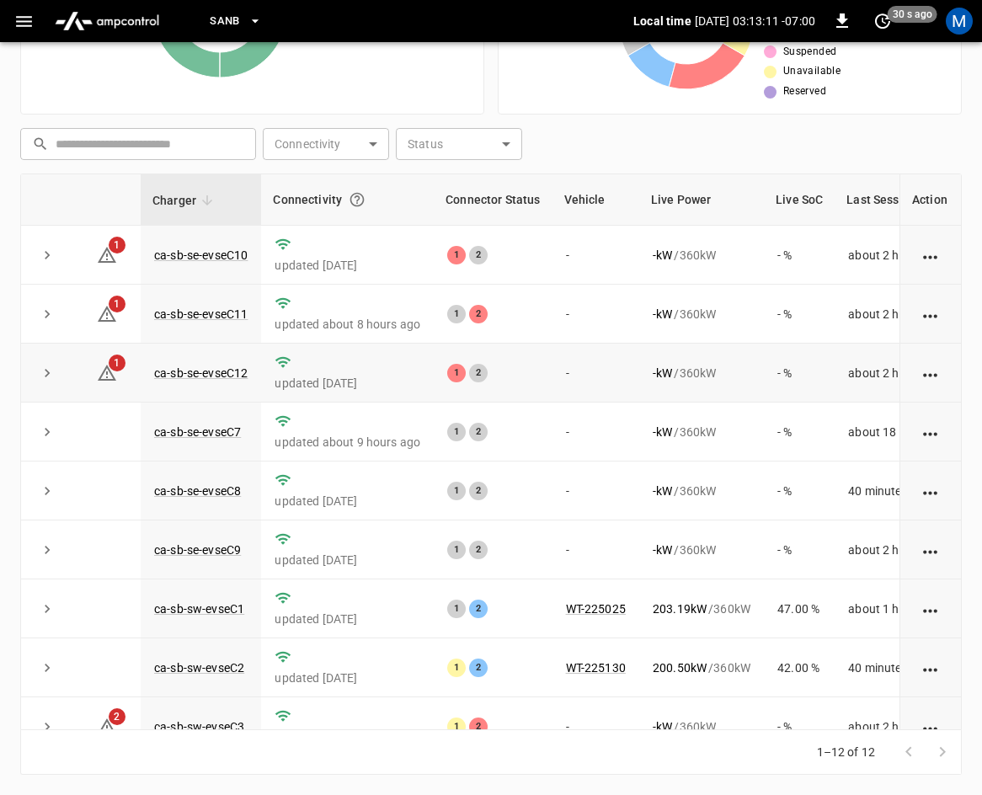
scroll to position [292, 0]
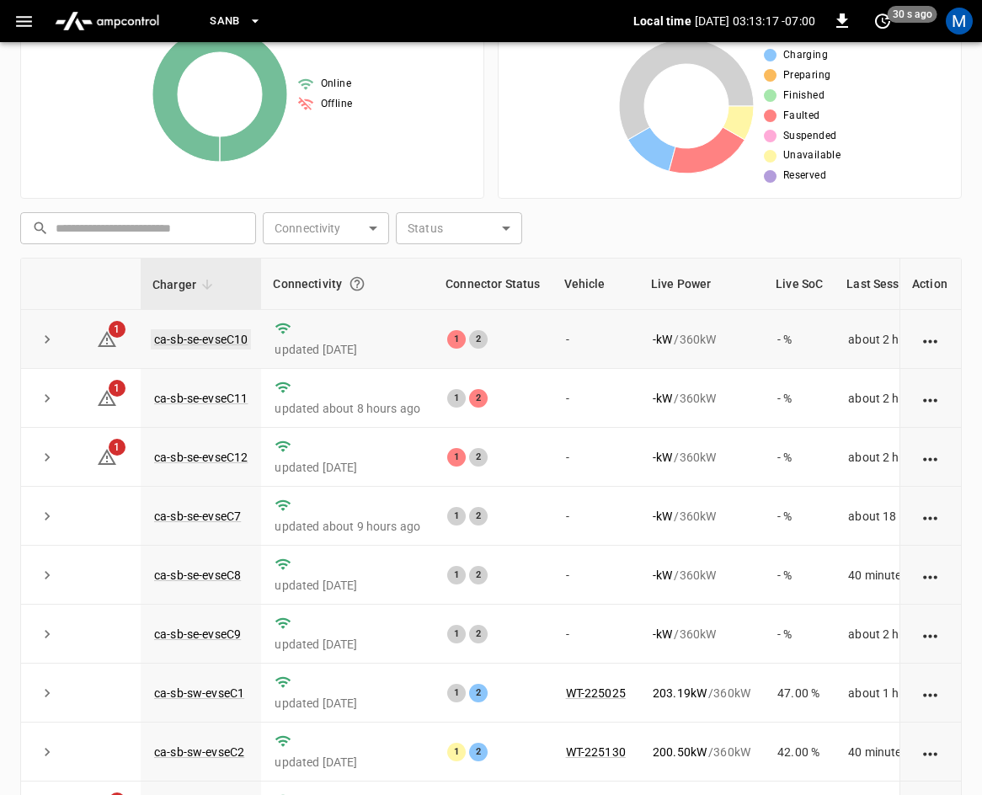
click at [217, 332] on link "ca-sb-se-evseC10" at bounding box center [201, 339] width 100 height 20
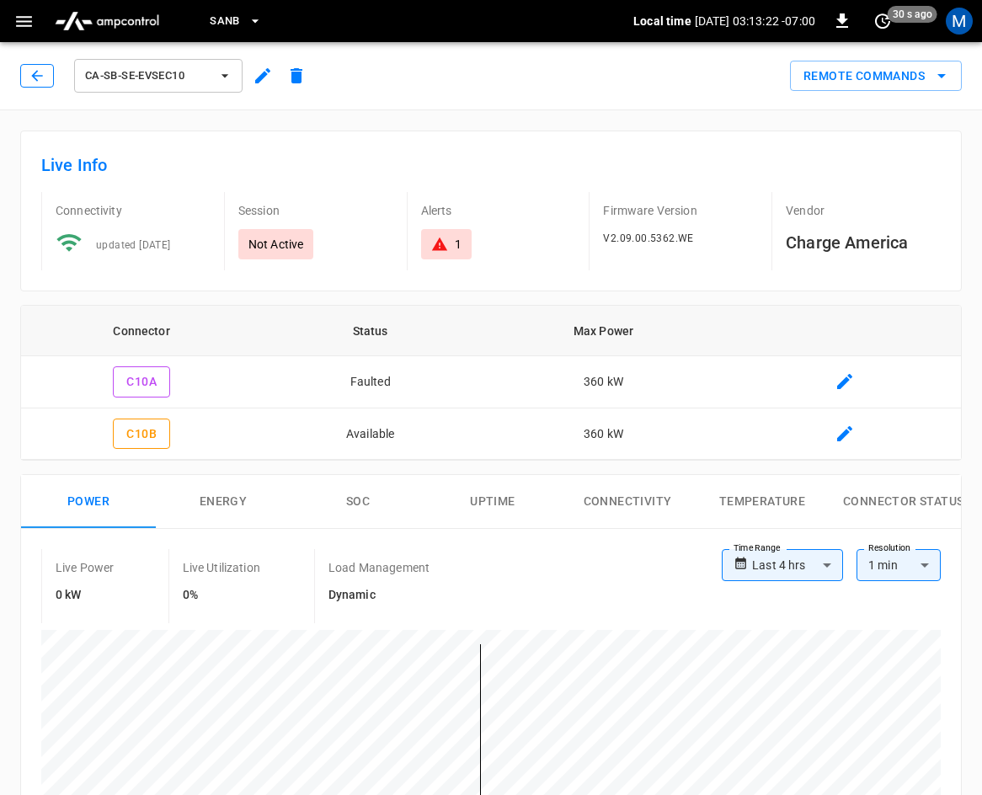
click at [29, 69] on icon "button" at bounding box center [37, 75] width 17 height 17
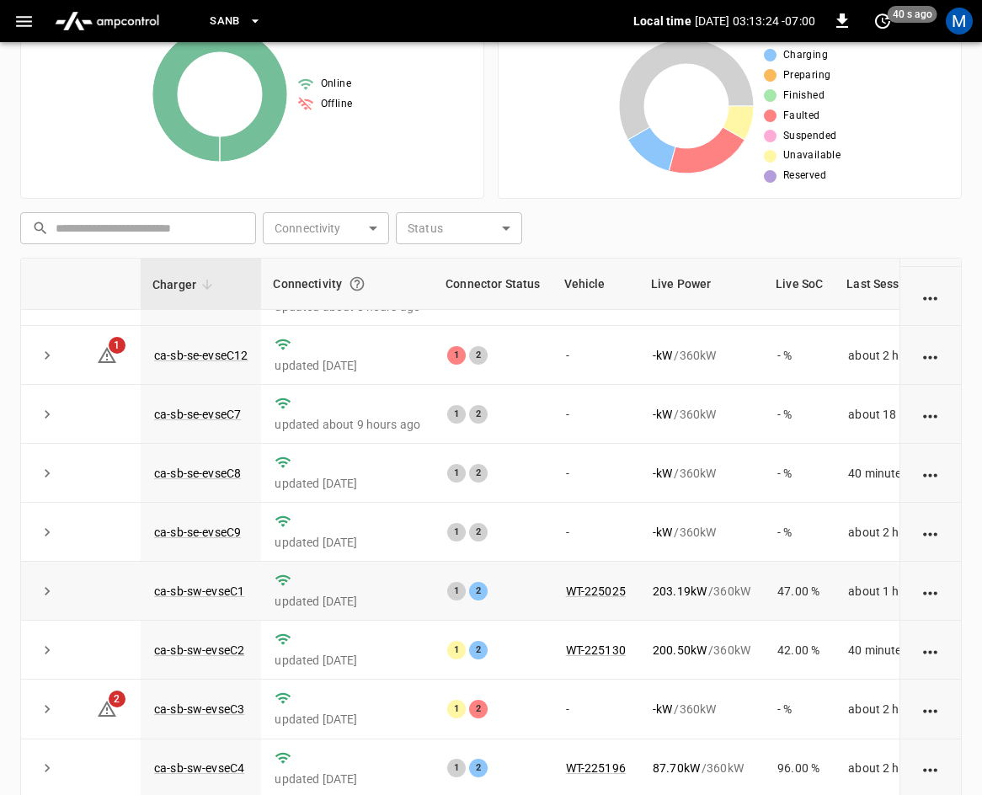
scroll to position [224, 0]
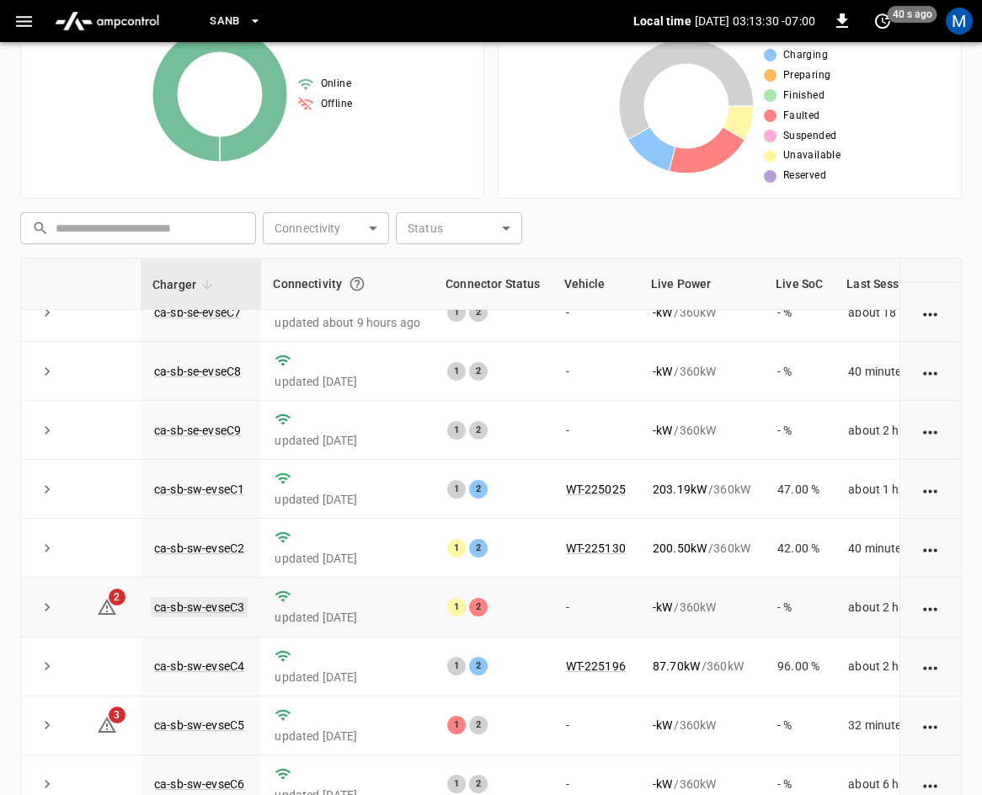
click at [206, 597] on link "ca-sb-sw-evseC3" at bounding box center [199, 607] width 97 height 20
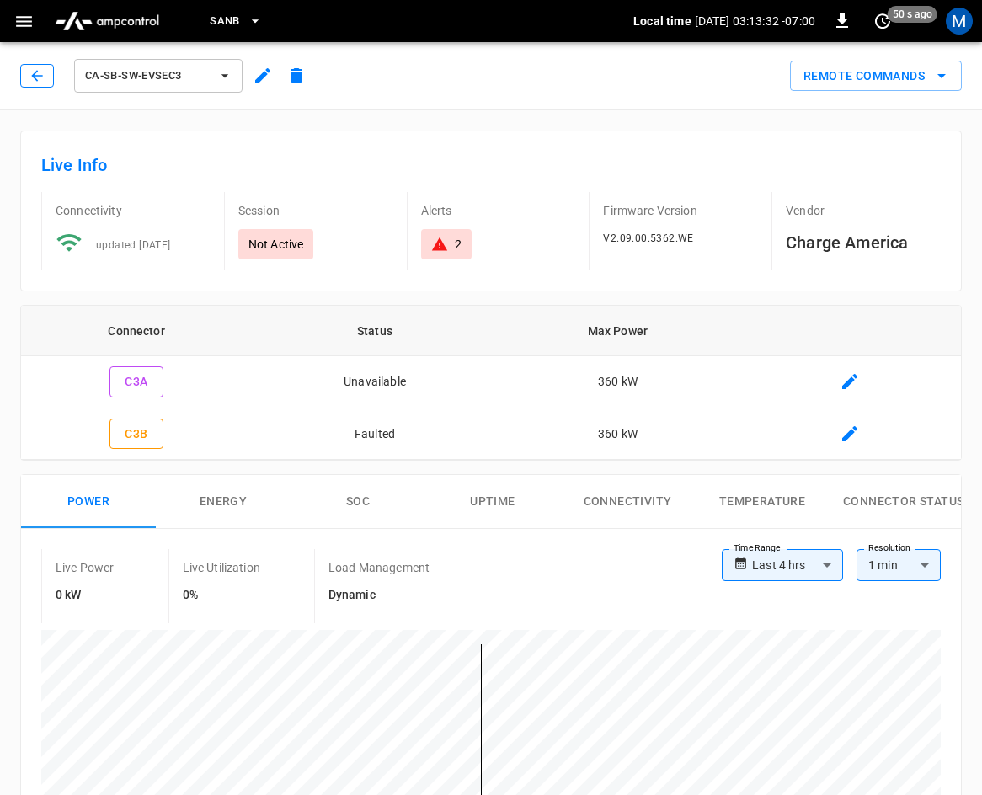
click at [40, 70] on icon "button" at bounding box center [37, 75] width 17 height 17
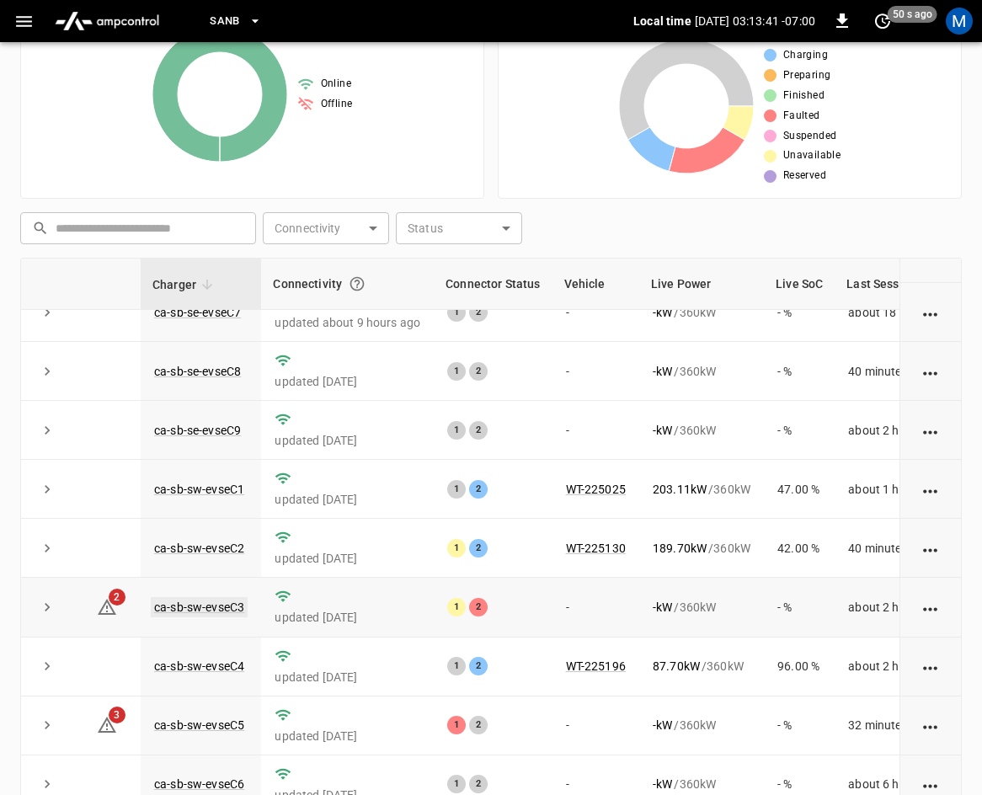
click at [224, 597] on link "ca-sb-sw-evseC3" at bounding box center [199, 607] width 97 height 20
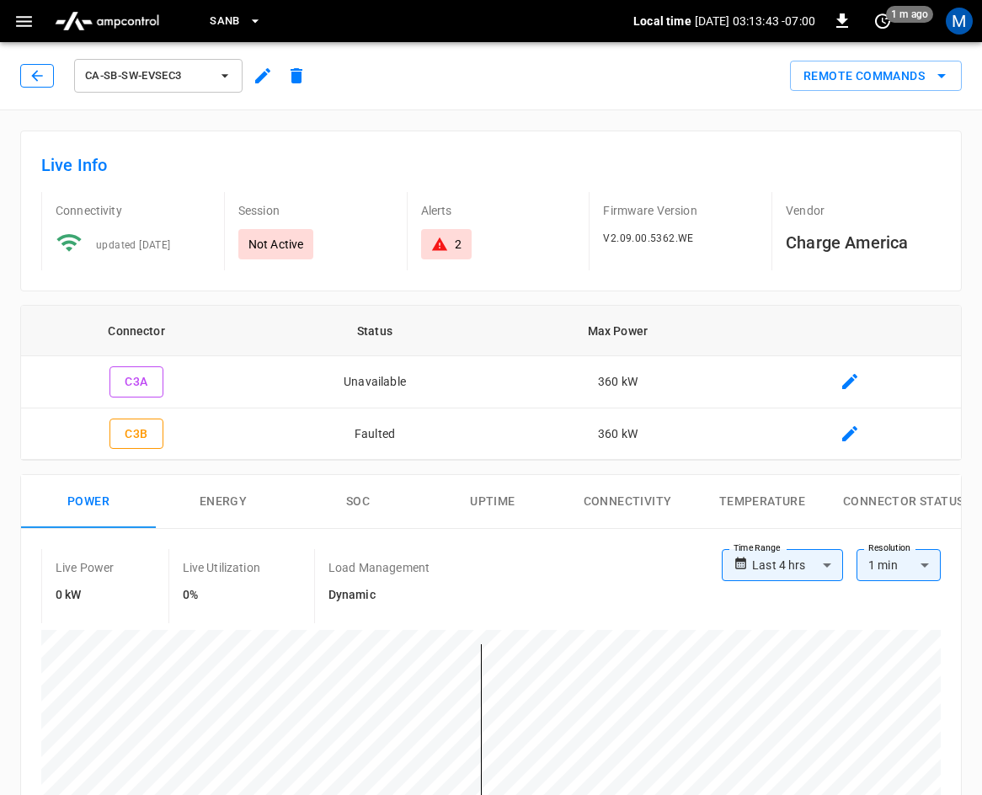
click at [38, 83] on icon "button" at bounding box center [37, 75] width 17 height 17
